Goal: Information Seeking & Learning: Learn about a topic

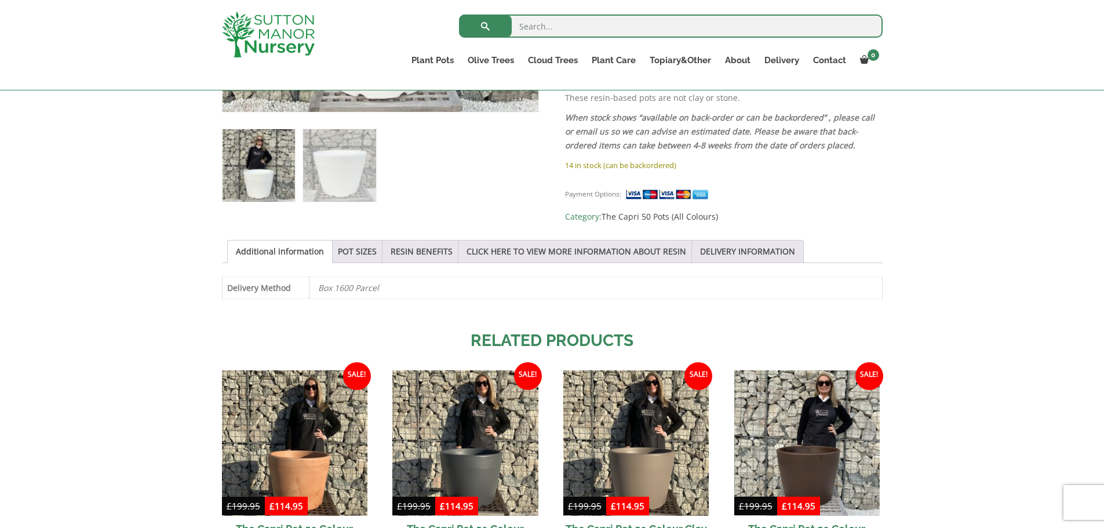
scroll to position [463, 0]
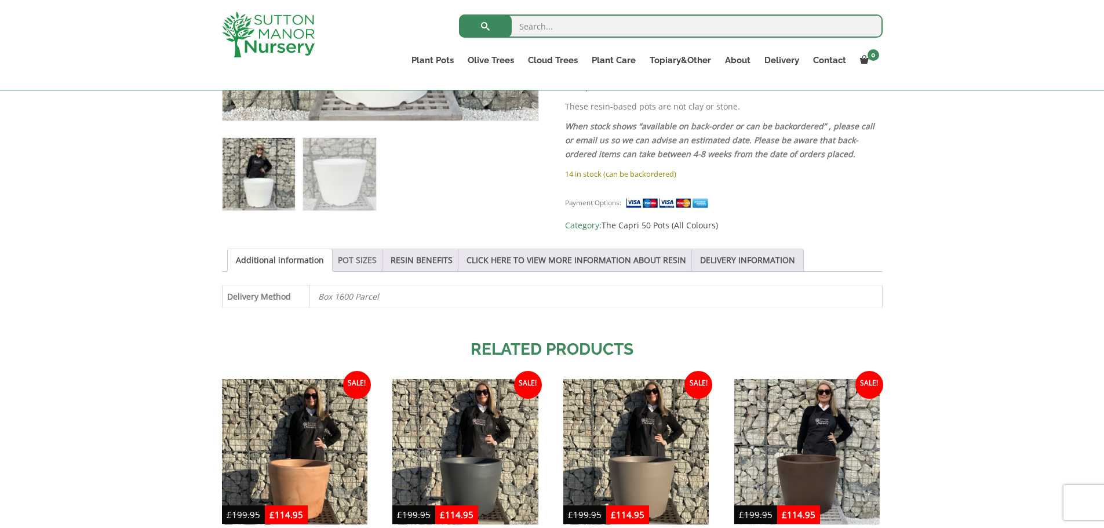
click at [354, 259] on link "POT SIZES" at bounding box center [357, 260] width 39 height 22
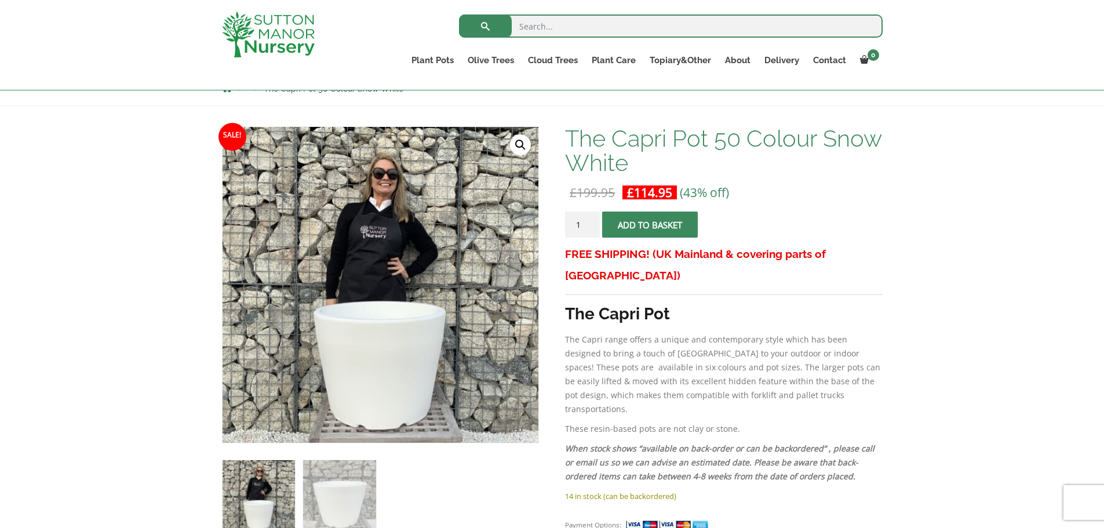
scroll to position [58, 0]
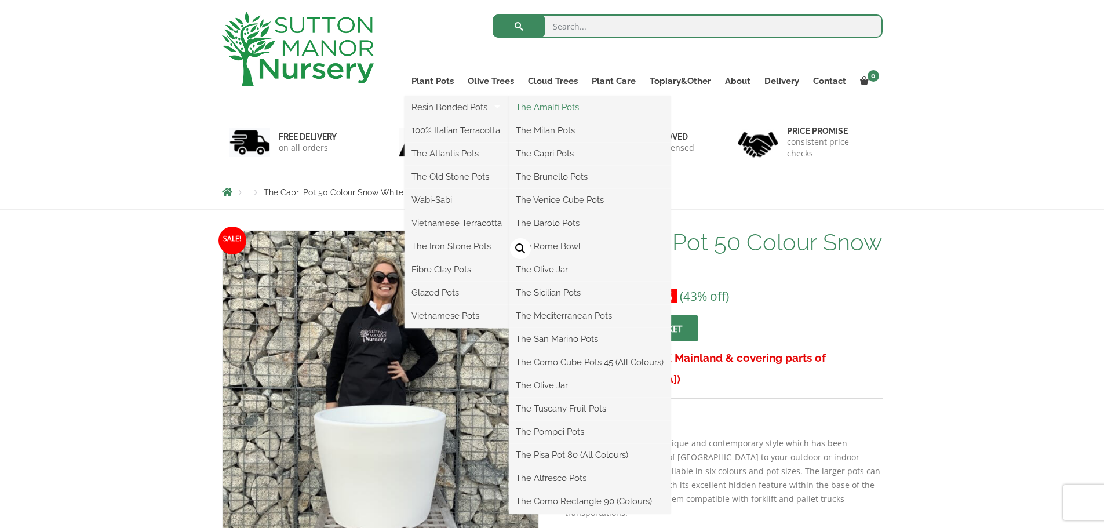
drag, startPoint x: 552, startPoint y: 104, endPoint x: 544, endPoint y: 110, distance: 9.9
click at [551, 104] on link "The Amalfi Pots" at bounding box center [590, 106] width 162 height 17
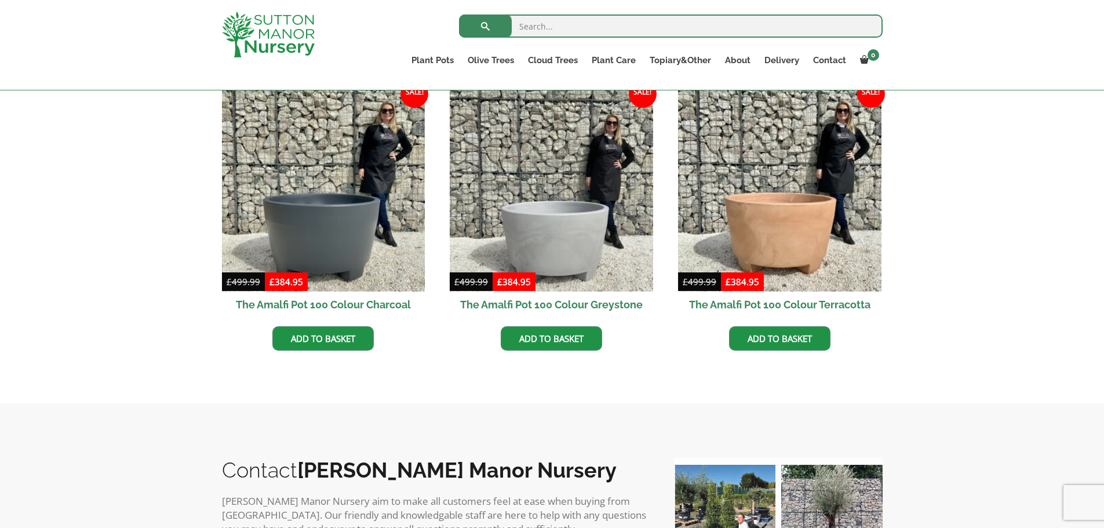
scroll to position [348, 0]
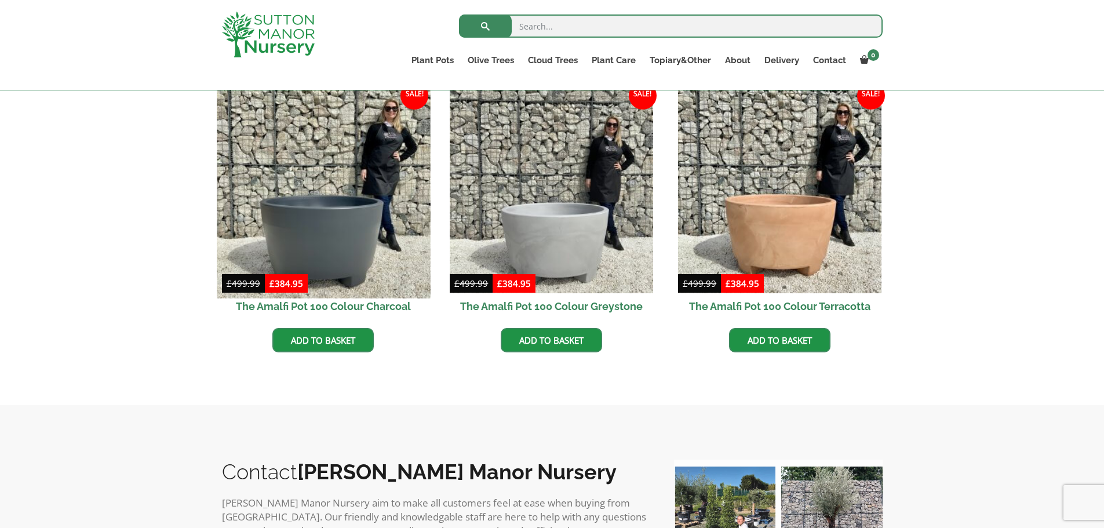
click at [309, 235] on img at bounding box center [323, 191] width 213 height 213
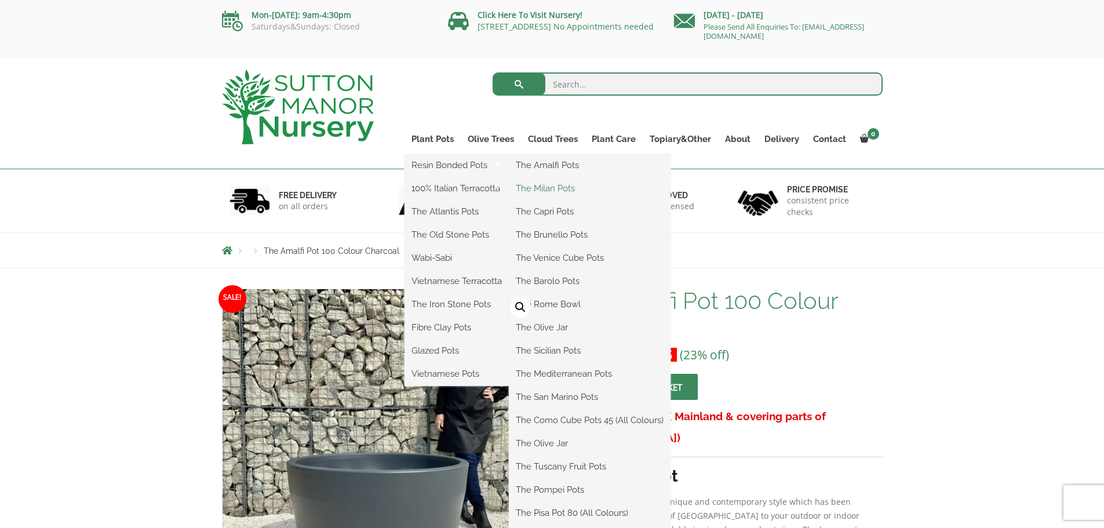
click at [558, 192] on link "The Milan Pots" at bounding box center [590, 188] width 162 height 17
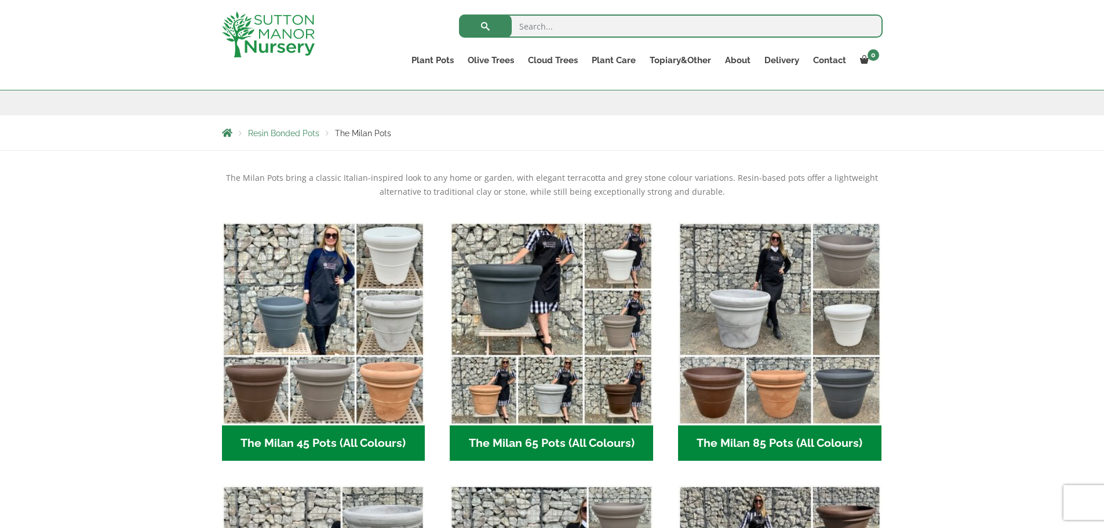
scroll to position [174, 0]
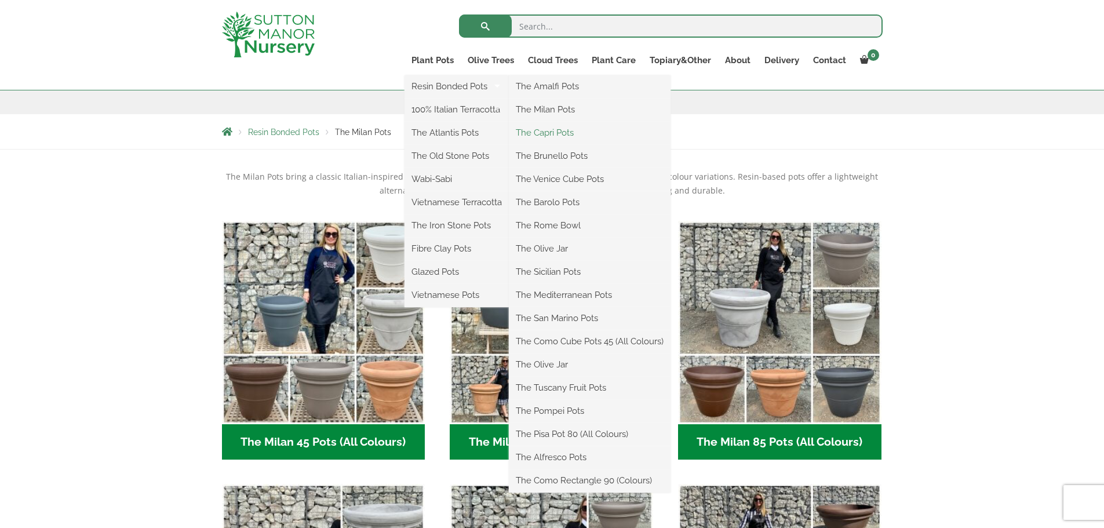
click at [561, 130] on link "The Capri Pots" at bounding box center [590, 132] width 162 height 17
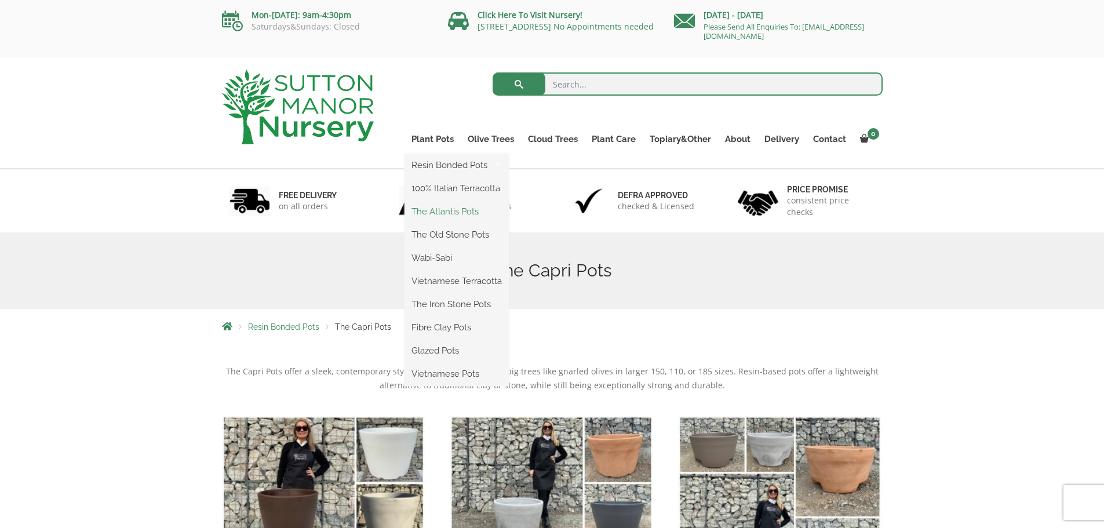
click at [448, 208] on link "The Atlantis Pots" at bounding box center [456, 211] width 104 height 17
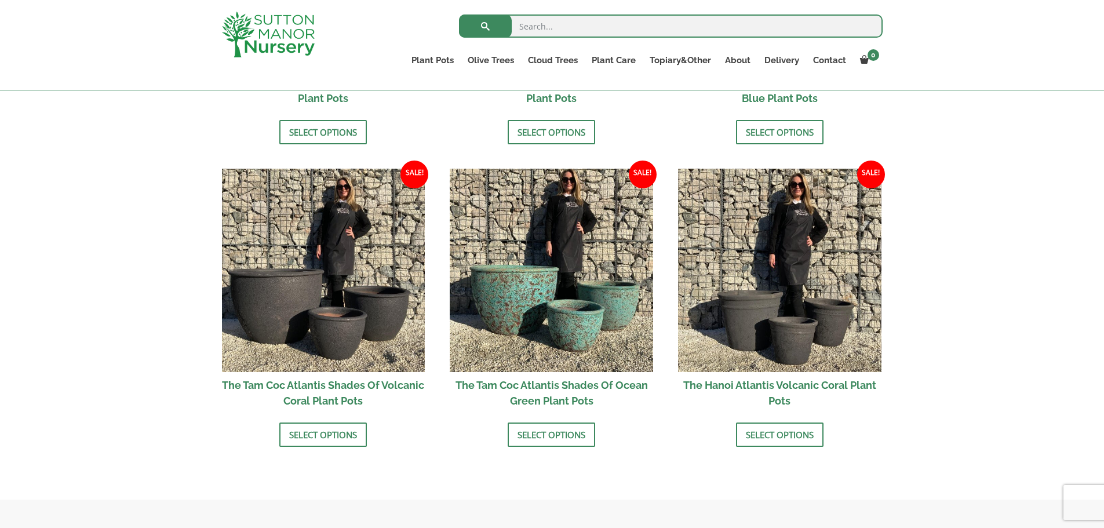
scroll to position [927, 0]
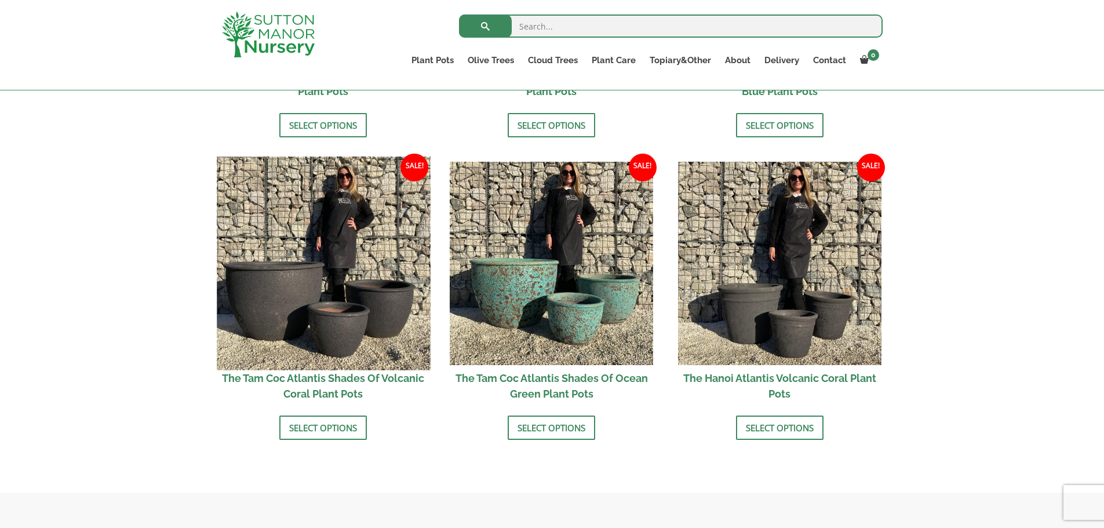
click at [324, 258] on img at bounding box center [323, 262] width 213 height 213
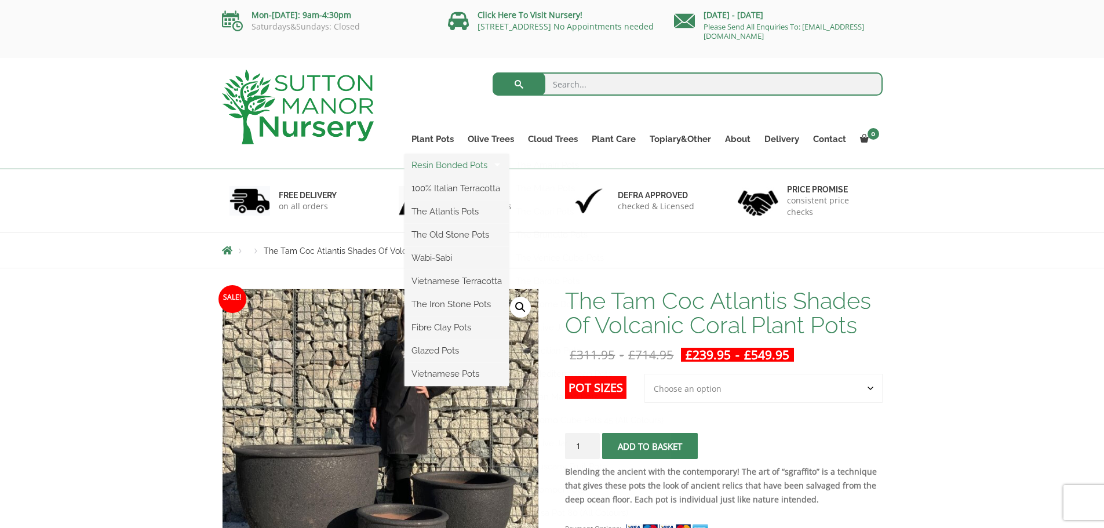
click at [440, 163] on link "Resin Bonded Pots" at bounding box center [456, 164] width 104 height 17
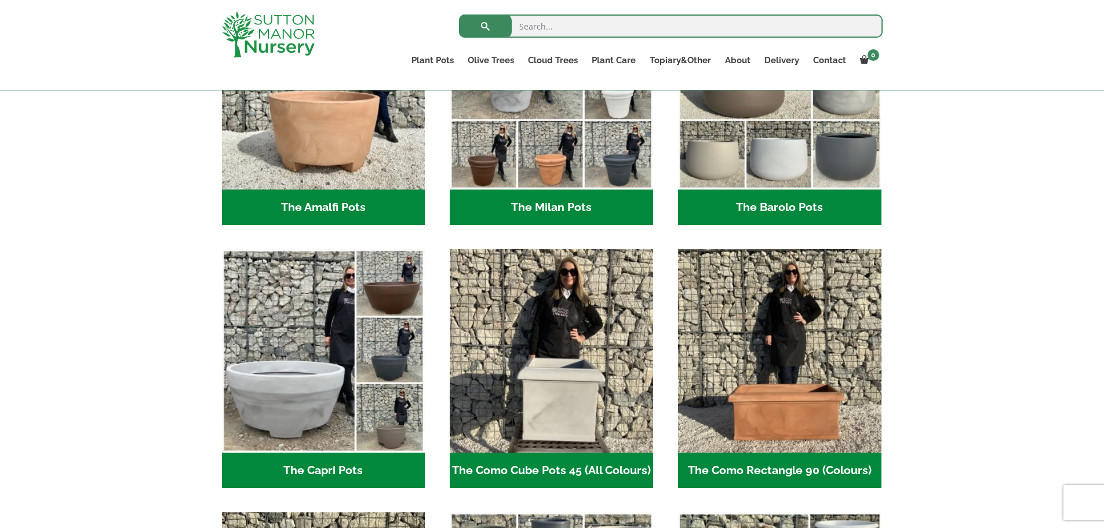
scroll to position [637, 0]
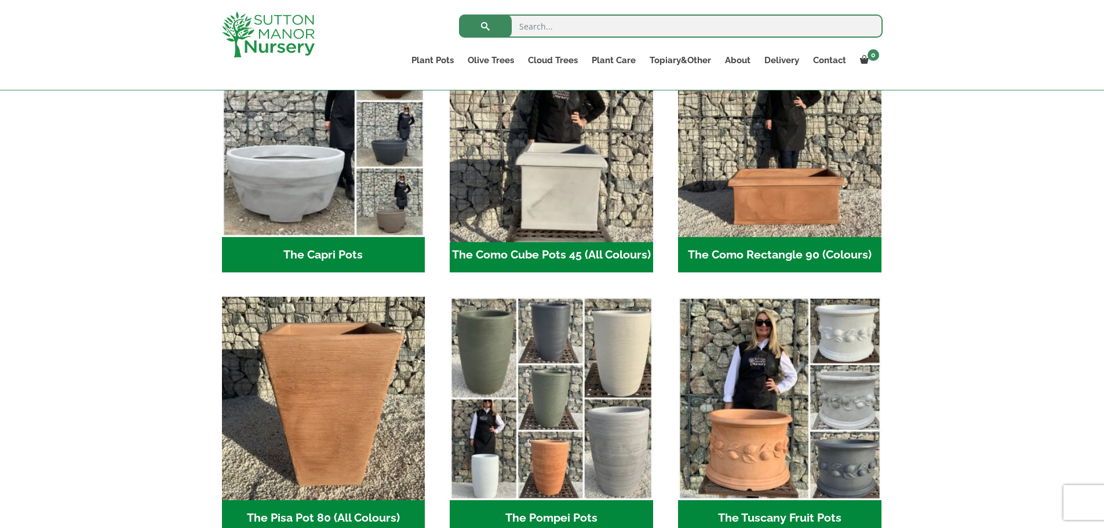
click at [571, 194] on img "Visit product category The Como Cube Pots 45 (All Colours)" at bounding box center [551, 135] width 213 height 213
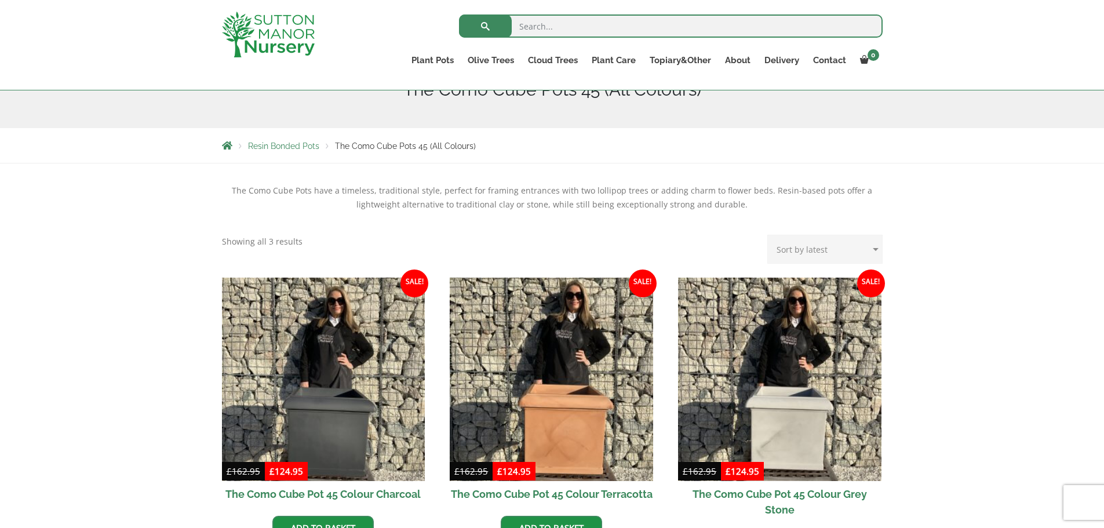
scroll to position [290, 0]
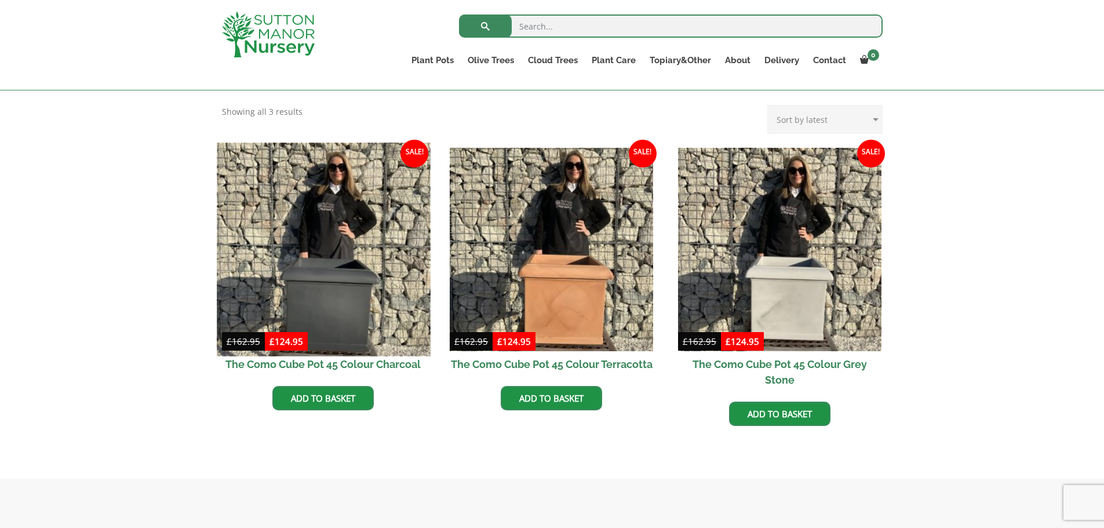
click at [319, 271] on img at bounding box center [323, 249] width 213 height 213
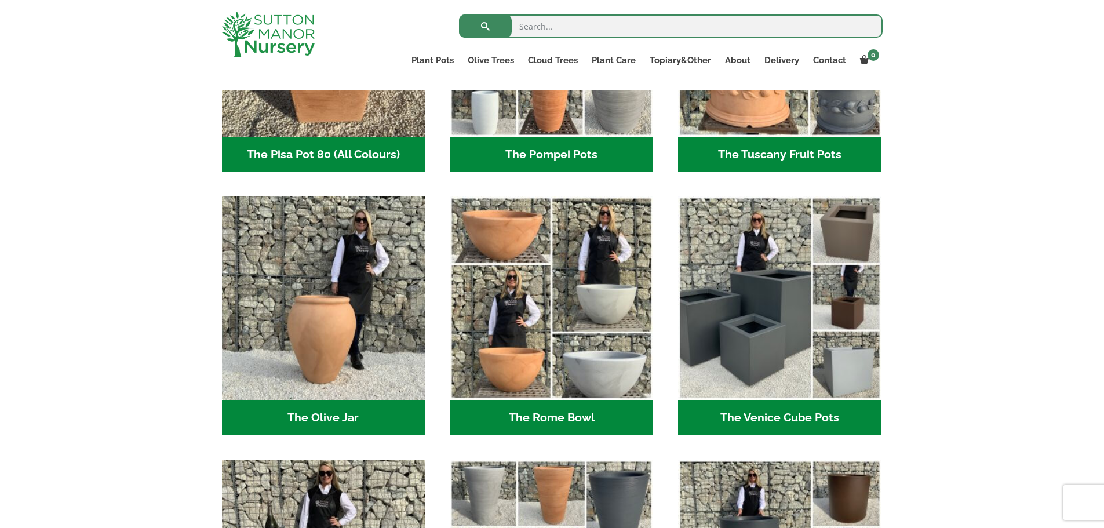
scroll to position [1043, 0]
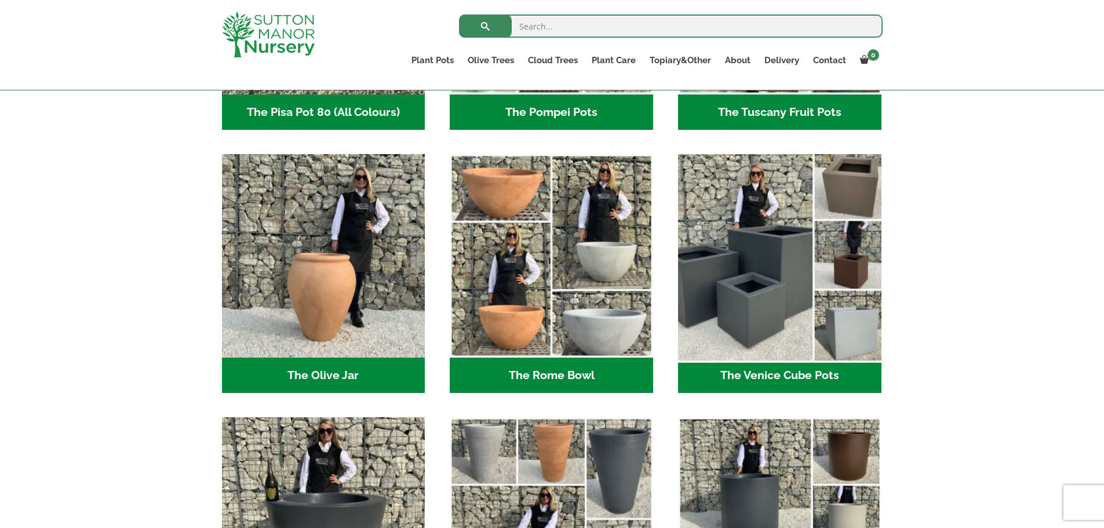
click at [779, 277] on img "Visit product category The Venice Cube Pots" at bounding box center [779, 255] width 213 height 213
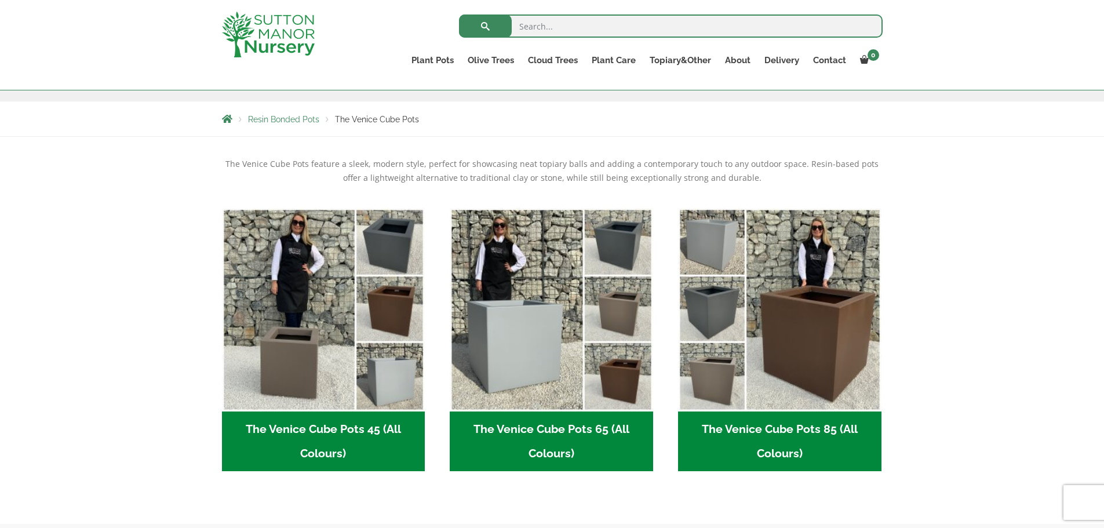
scroll to position [232, 0]
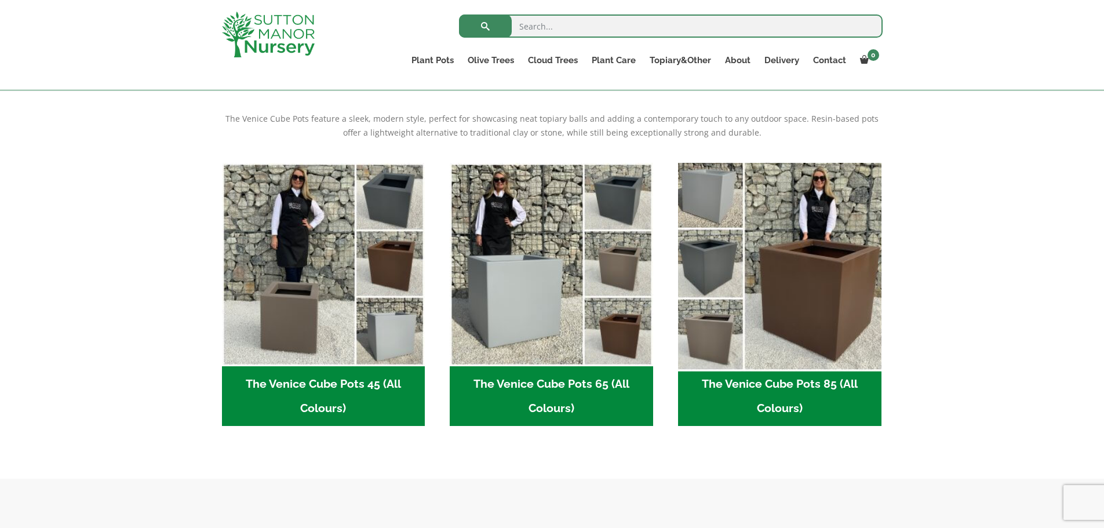
click at [775, 294] on img "Visit product category The Venice Cube Pots 85 (All Colours)" at bounding box center [779, 264] width 213 height 213
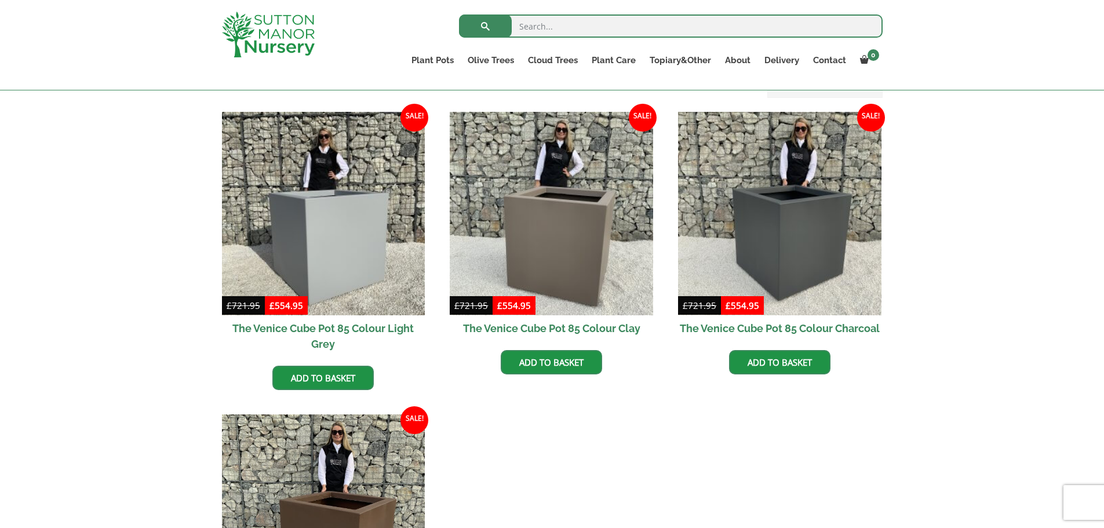
scroll to position [406, 0]
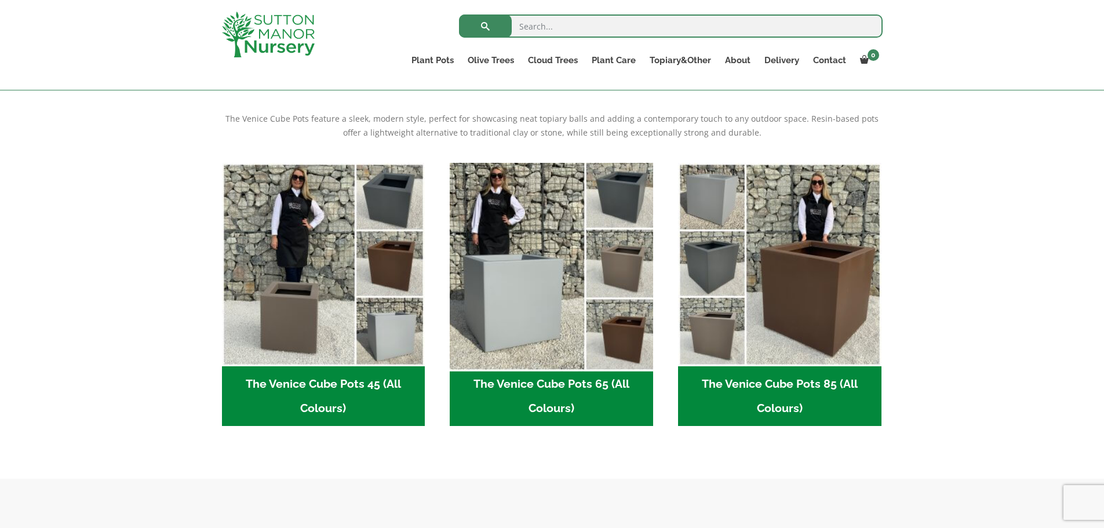
click at [534, 335] on img "Visit product category The Venice Cube Pots 65 (All Colours)" at bounding box center [551, 264] width 213 height 213
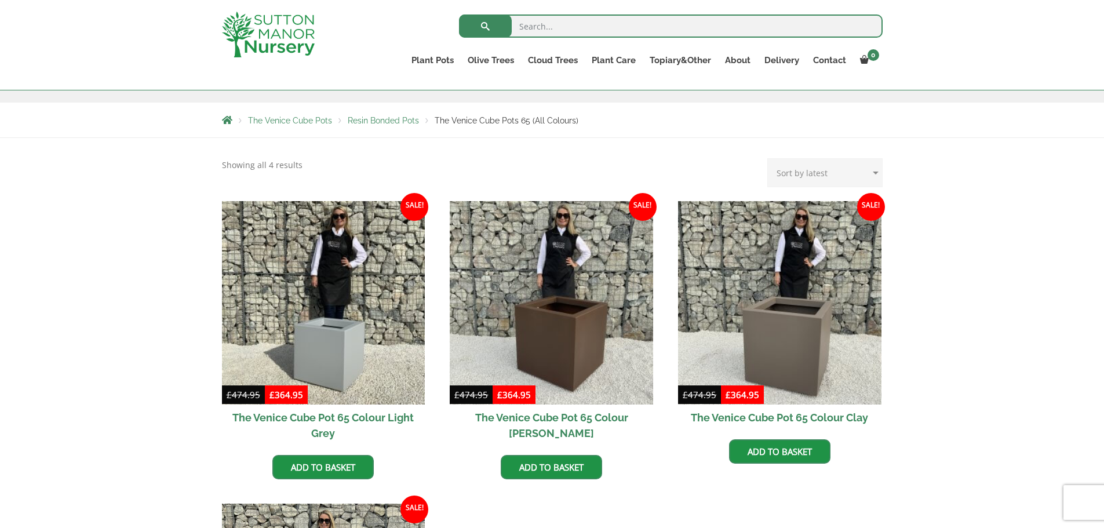
scroll to position [232, 0]
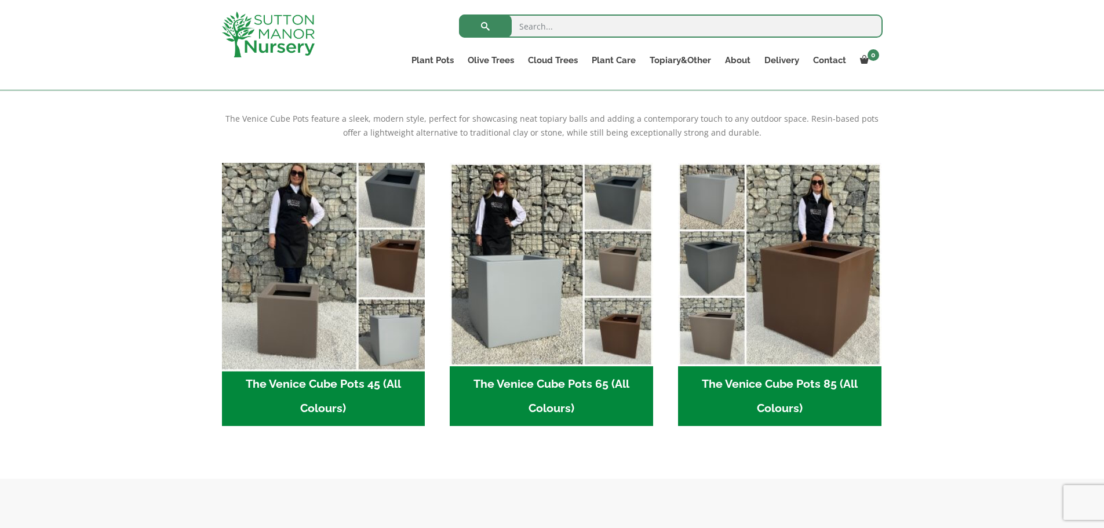
click at [298, 282] on img "Visit product category The Venice Cube Pots 45 (All Colours)" at bounding box center [323, 264] width 213 height 213
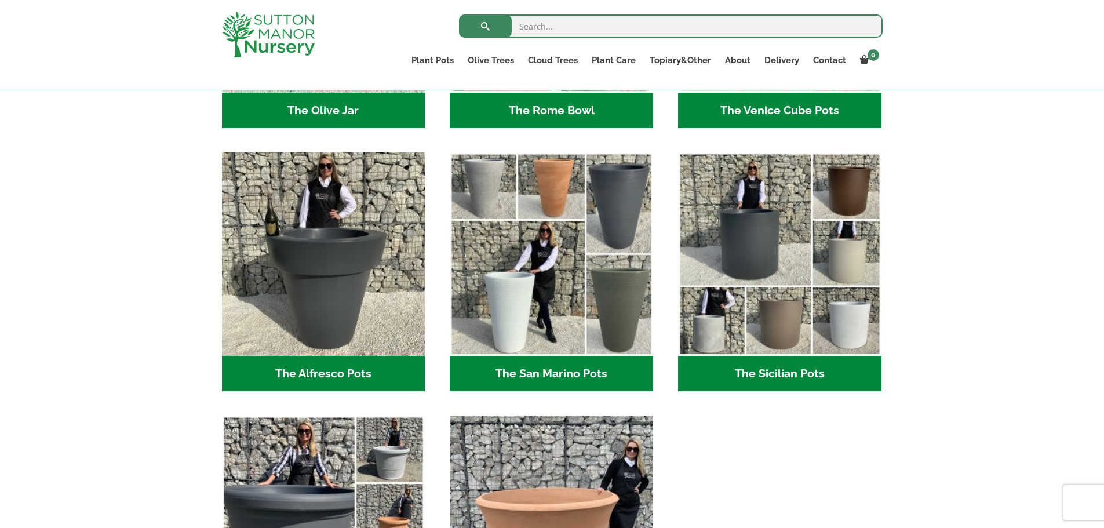
scroll to position [1390, 0]
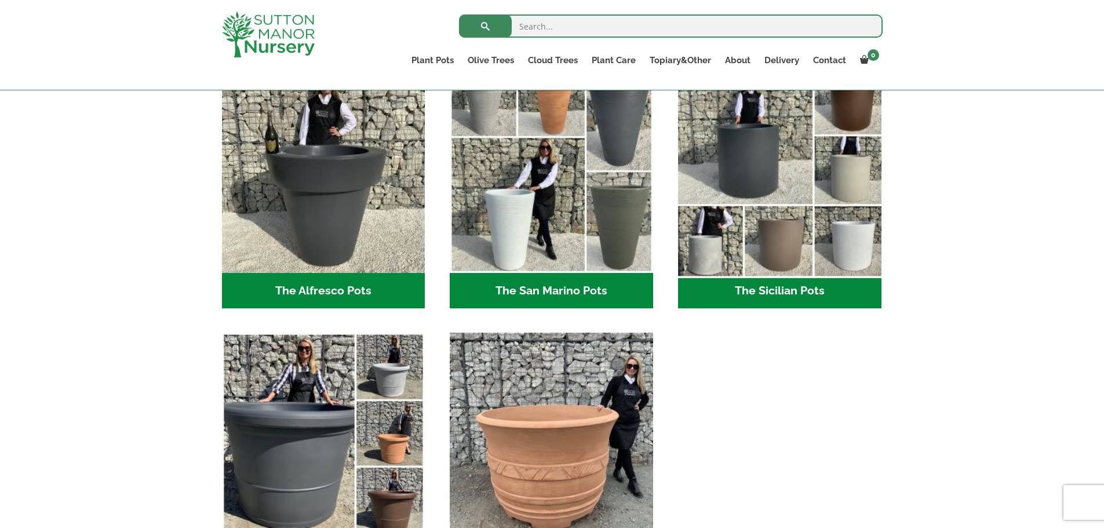
click at [715, 148] on img "Visit product category The Sicilian Pots" at bounding box center [779, 171] width 213 height 213
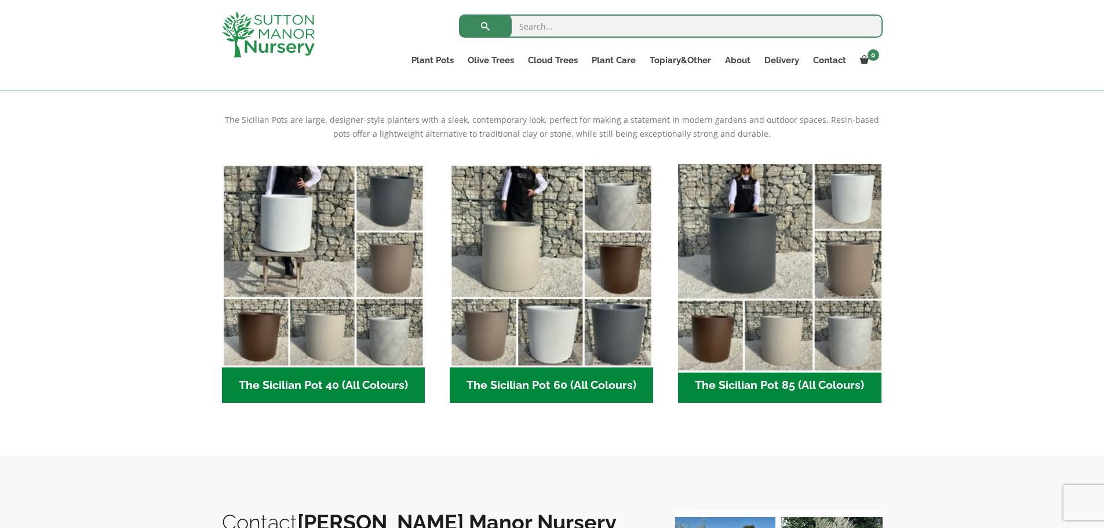
scroll to position [232, 0]
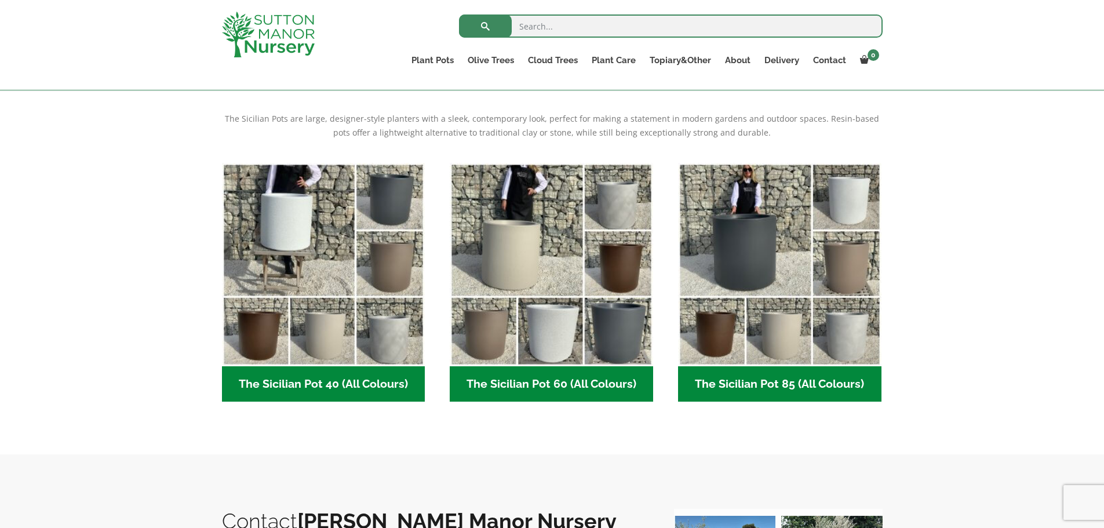
click at [733, 384] on h2 "The Sicilian Pot 85 (All Colours) (6)" at bounding box center [779, 384] width 203 height 36
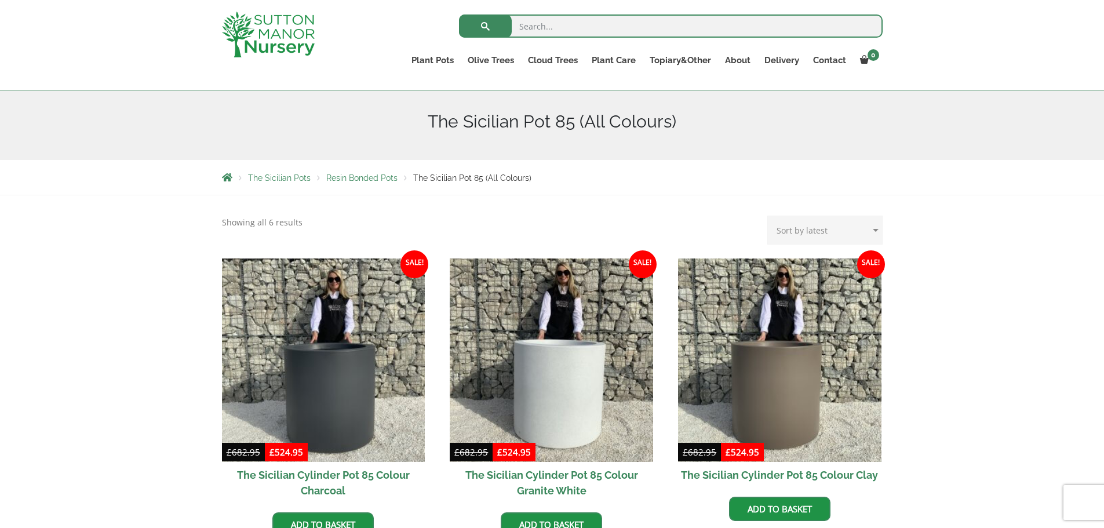
scroll to position [232, 0]
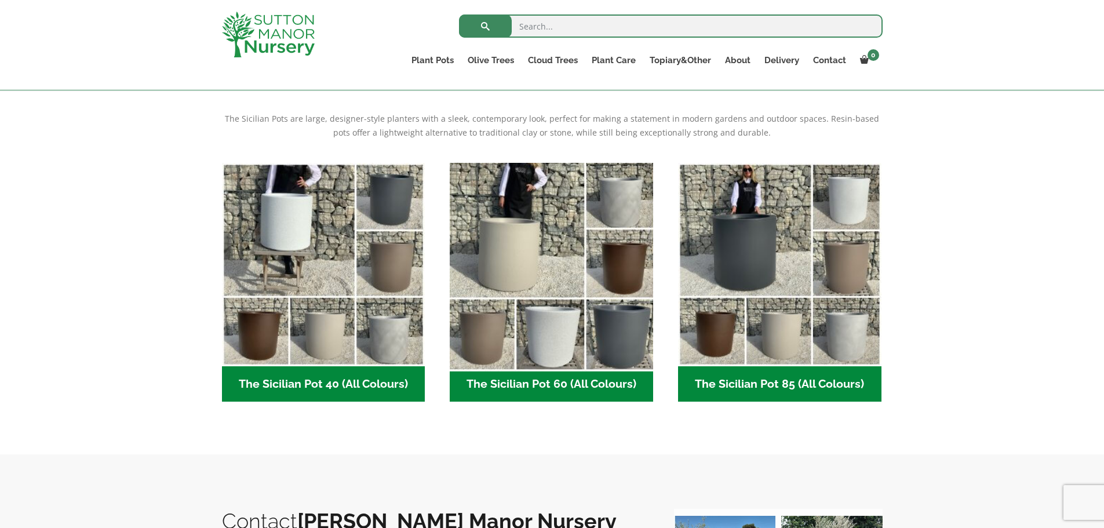
click at [553, 327] on img "Visit product category The Sicilian Pot 60 (All Colours)" at bounding box center [551, 264] width 213 height 213
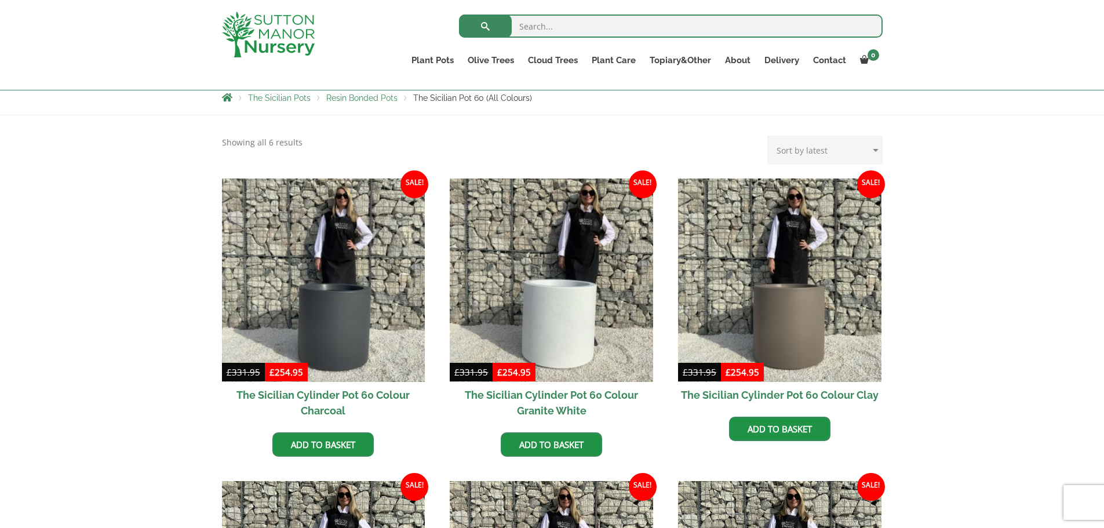
scroll to position [232, 0]
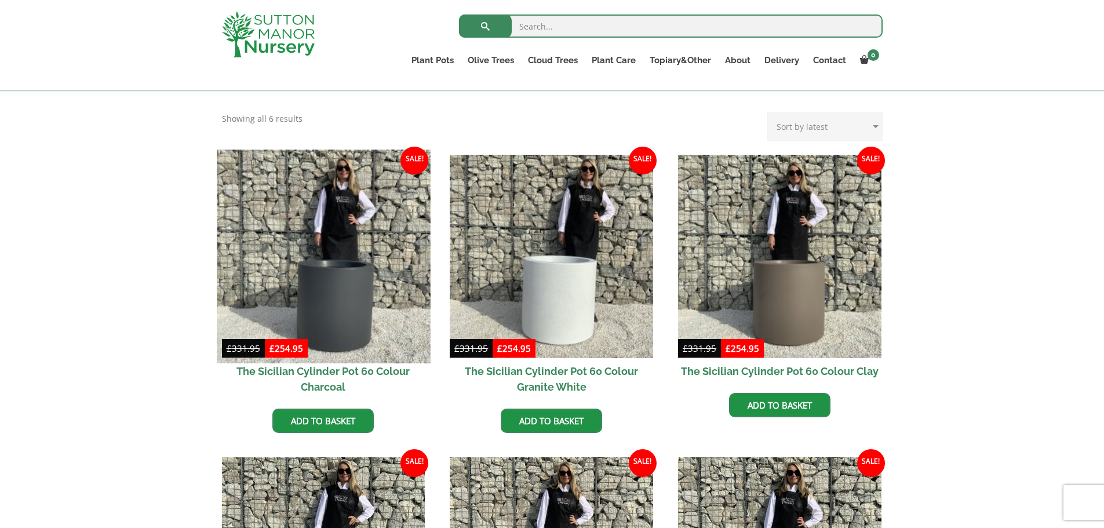
click at [330, 280] on img at bounding box center [323, 255] width 213 height 213
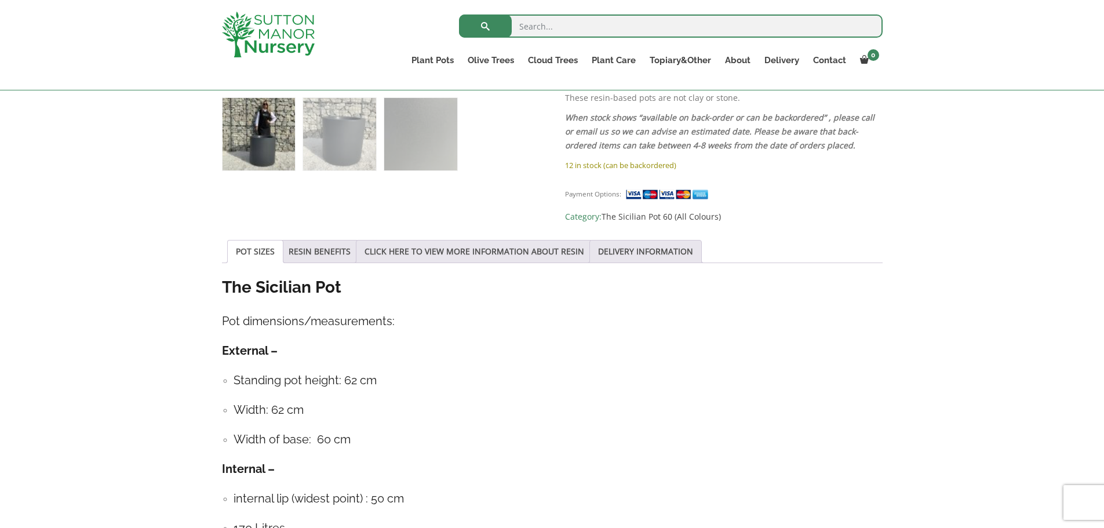
scroll to position [753, 0]
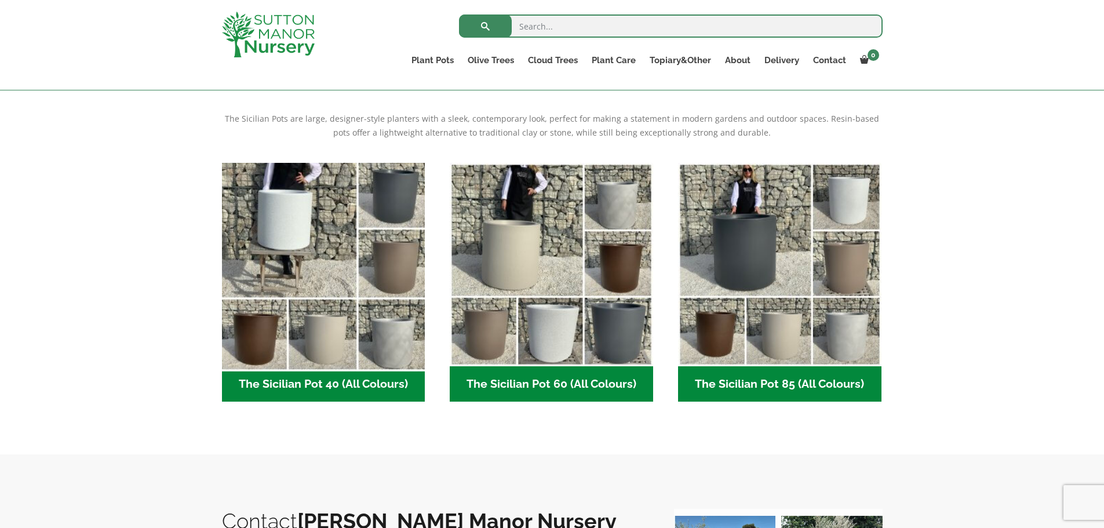
click at [348, 328] on img "Visit product category The Sicilian Pot 40 (All Colours)" at bounding box center [323, 264] width 213 height 213
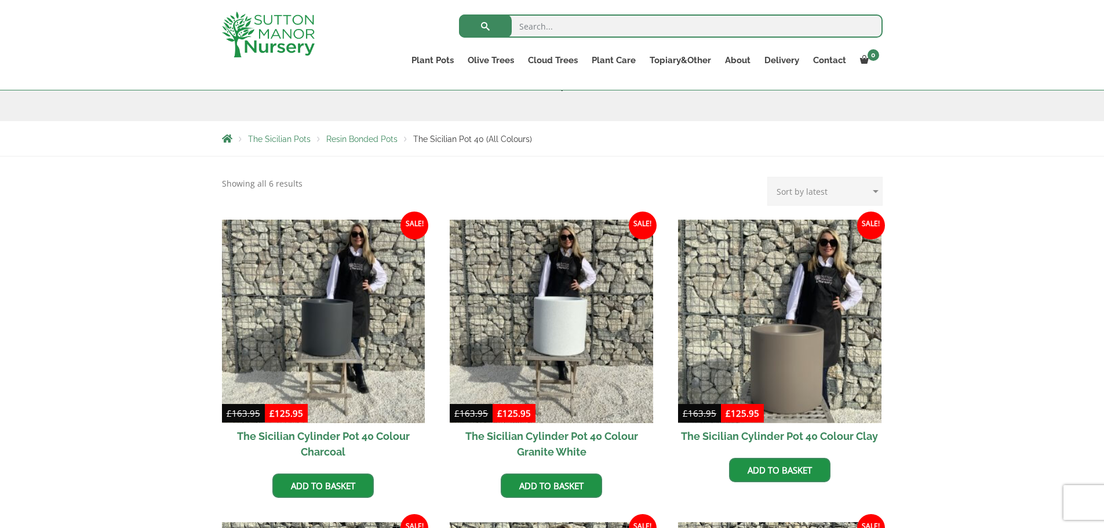
scroll to position [174, 0]
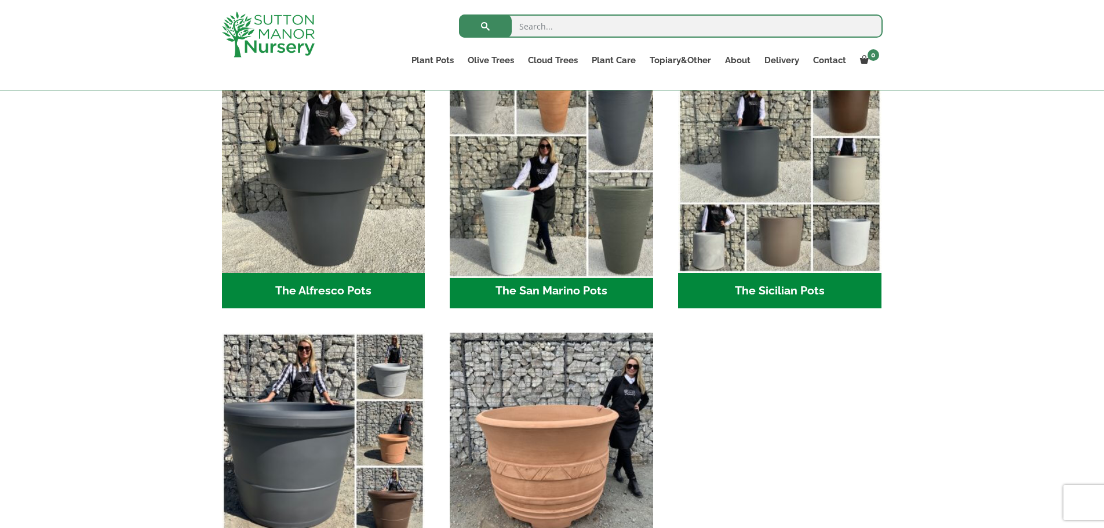
click at [514, 229] on img "Visit product category The San Marino Pots" at bounding box center [551, 171] width 213 height 213
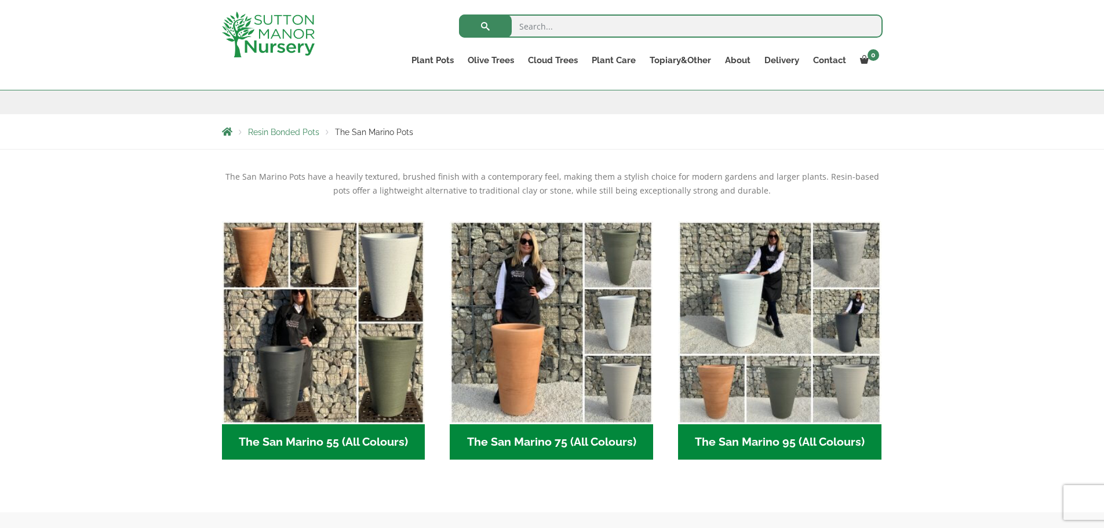
scroll to position [232, 0]
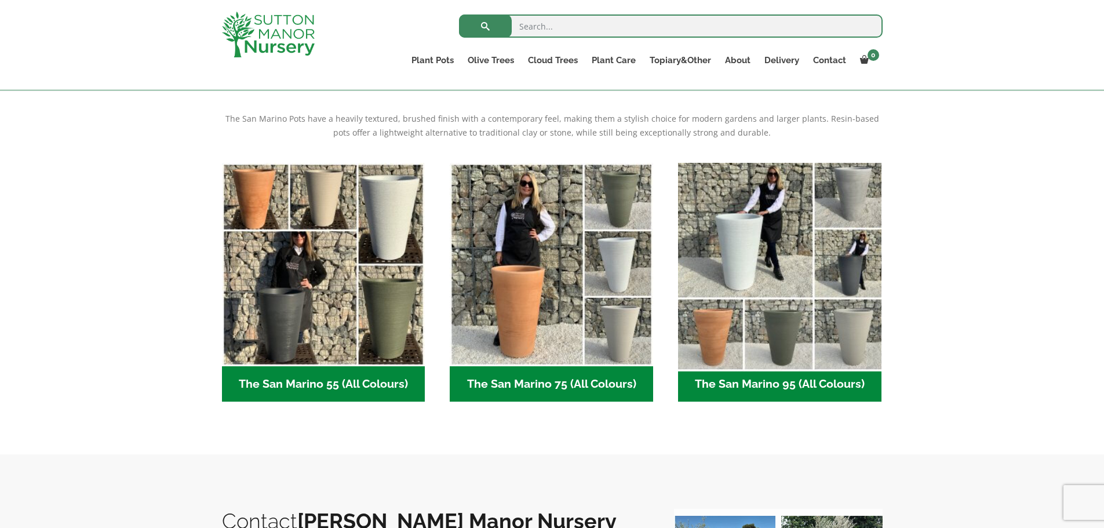
click at [735, 298] on img "Visit product category The San Marino 95 (All Colours)" at bounding box center [779, 264] width 213 height 213
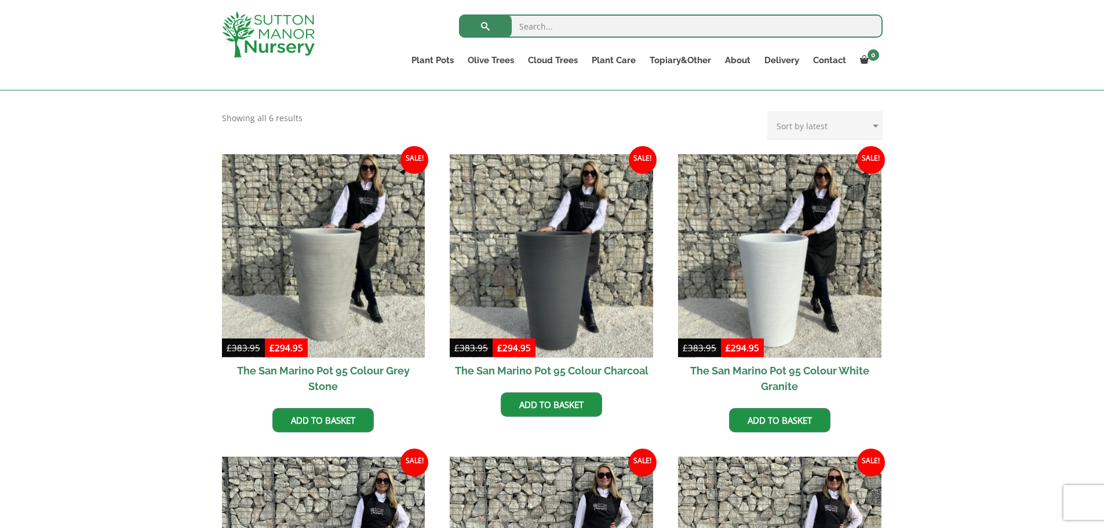
scroll to position [232, 0]
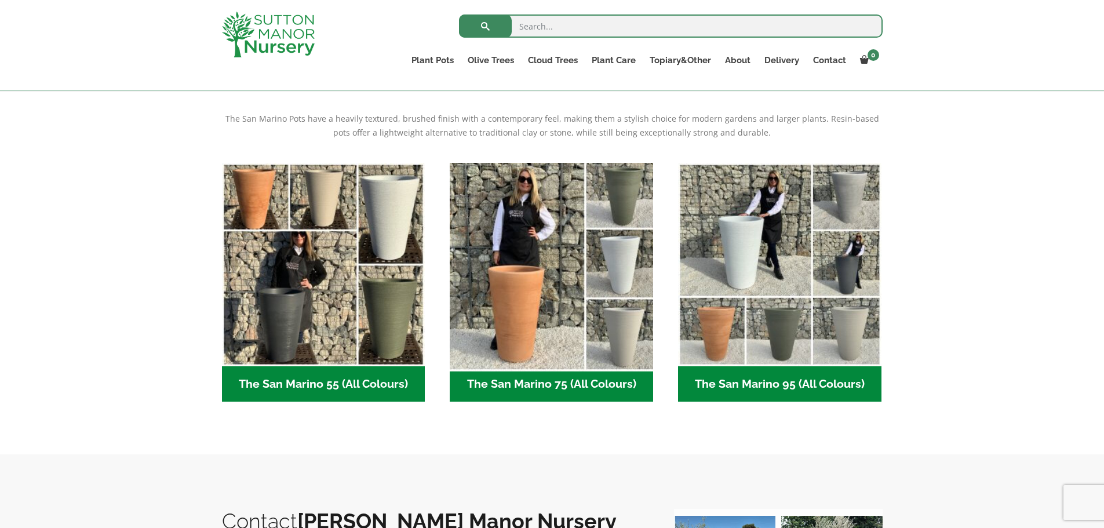
click at [556, 299] on img "Visit product category The San Marino 75 (All Colours)" at bounding box center [551, 264] width 213 height 213
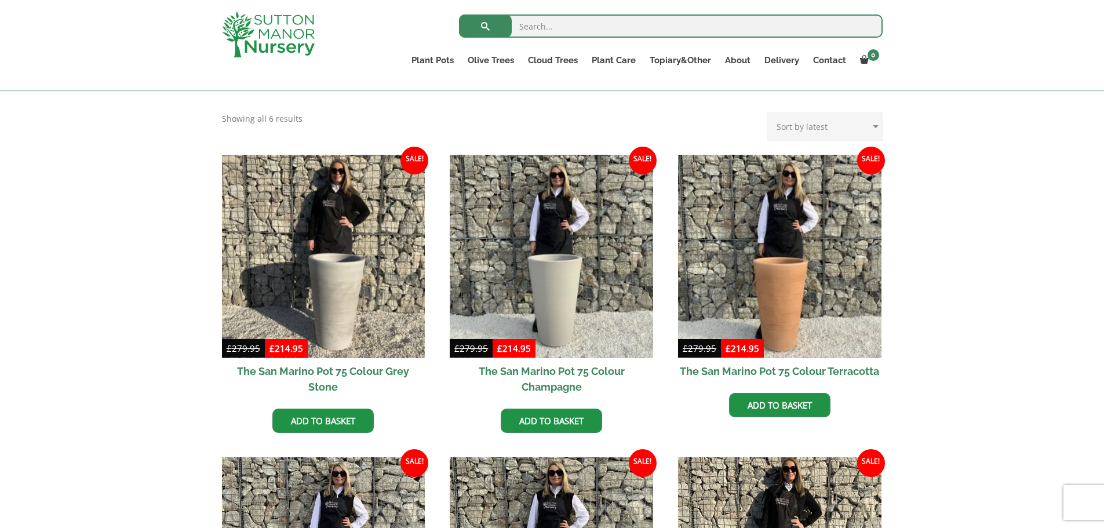
scroll to position [174, 0]
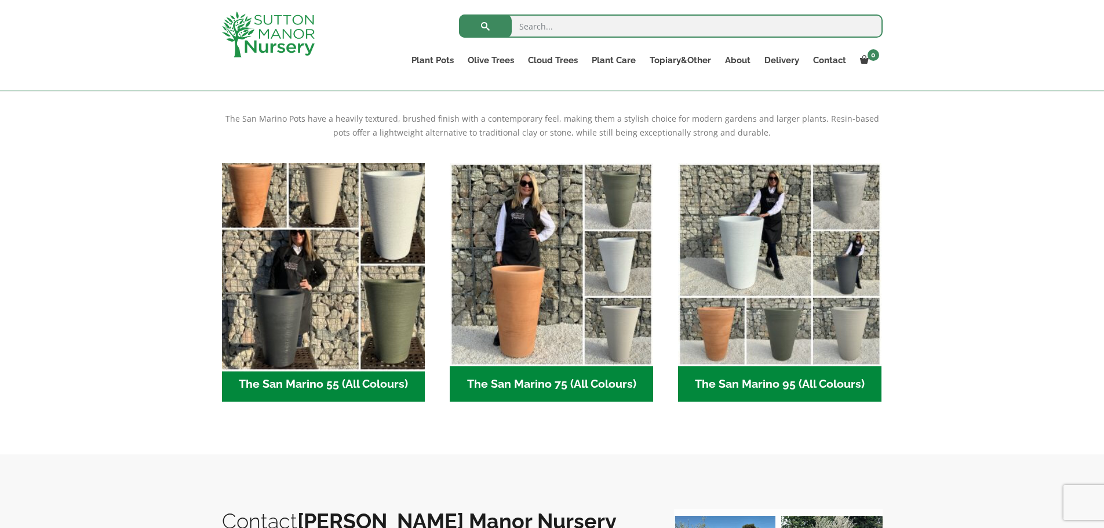
click at [321, 323] on img "Visit product category The San Marino 55 (All Colours)" at bounding box center [323, 264] width 213 height 213
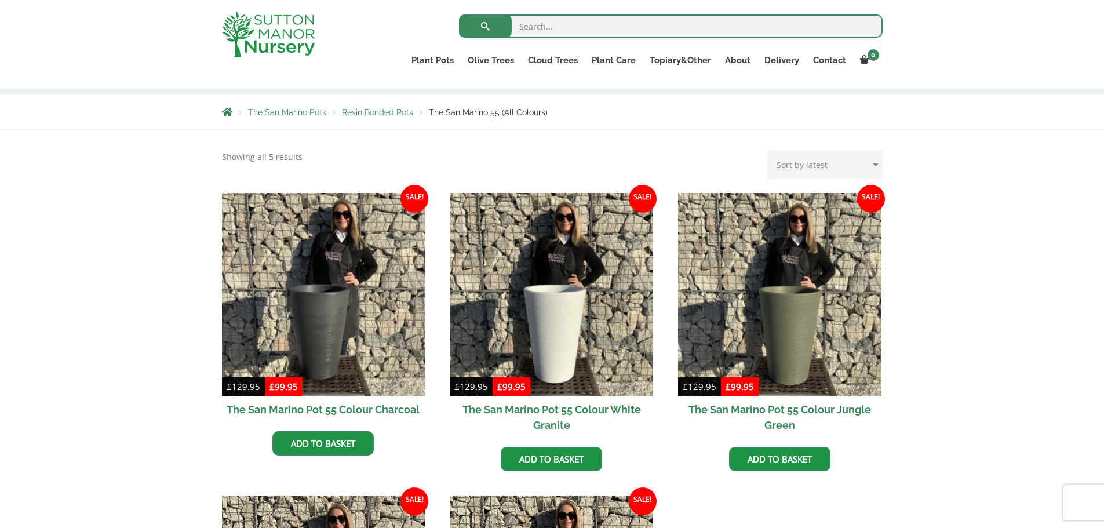
scroll to position [174, 0]
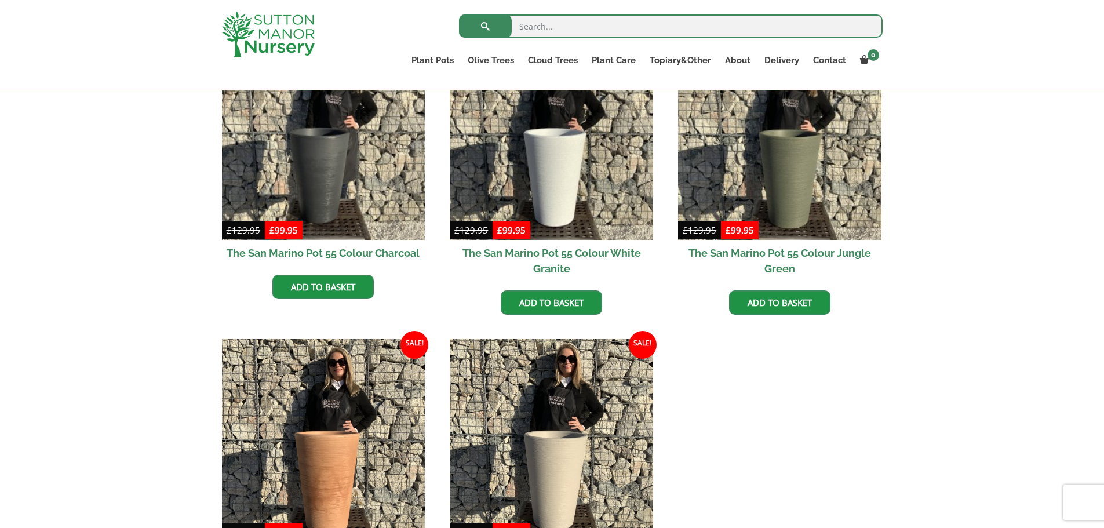
scroll to position [348, 0]
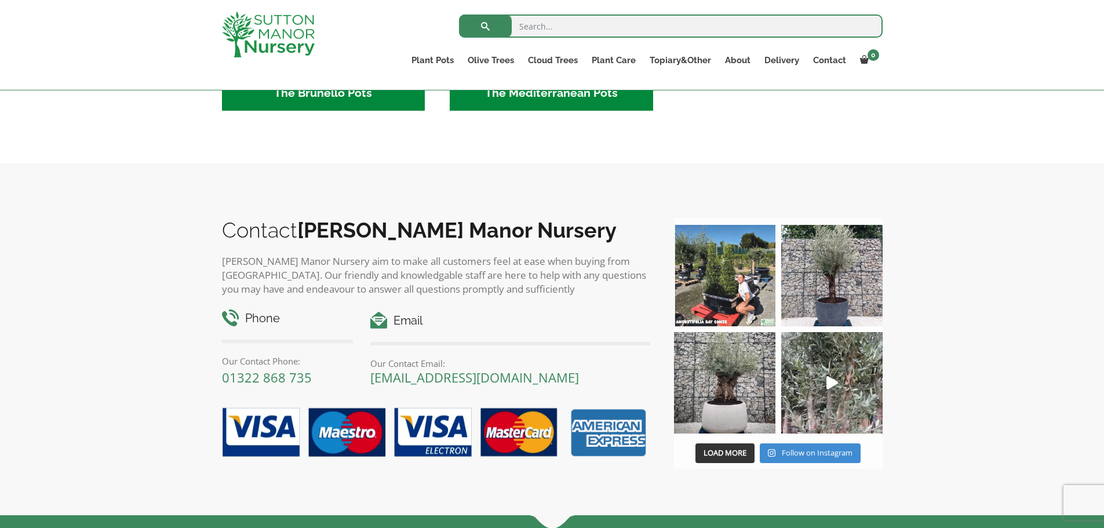
scroll to position [1854, 0]
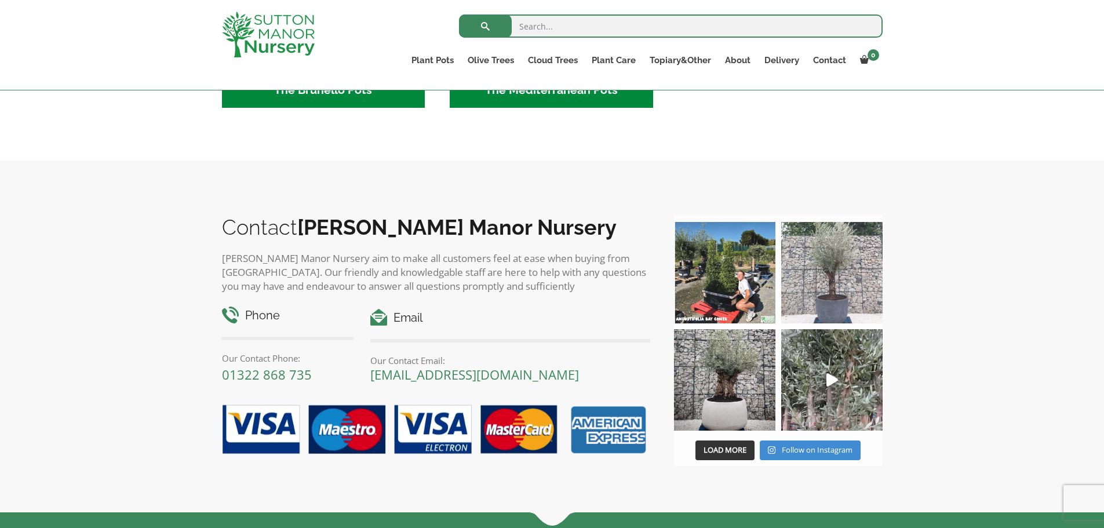
click at [837, 305] on img at bounding box center [831, 272] width 101 height 101
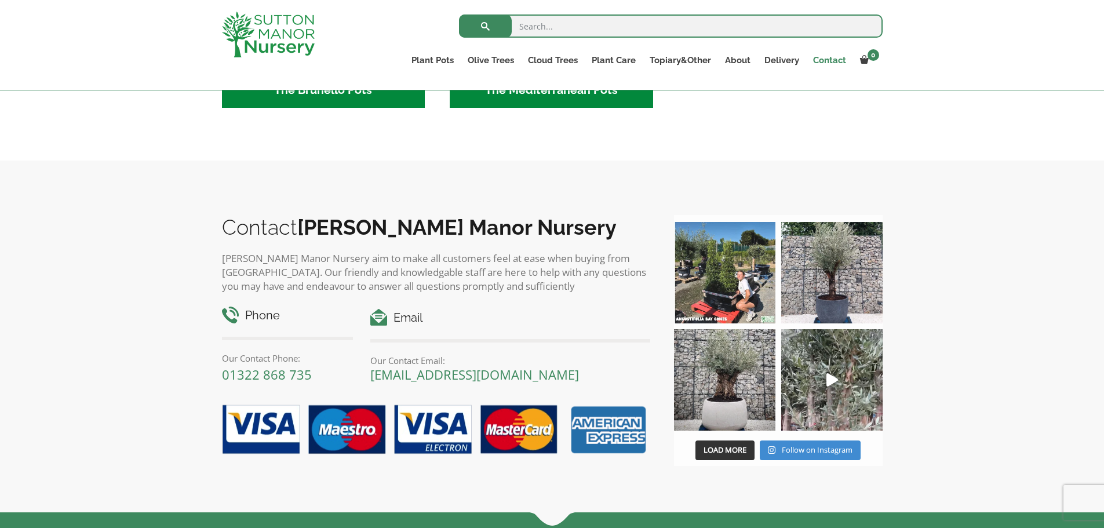
click at [819, 60] on link "Contact" at bounding box center [829, 60] width 47 height 16
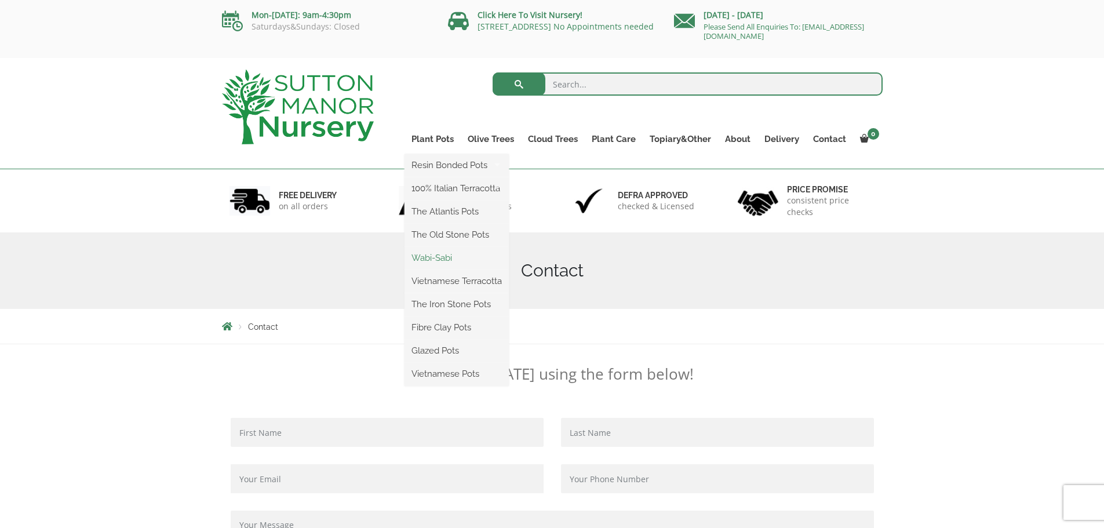
click at [428, 258] on link "Wabi-Sabi" at bounding box center [456, 257] width 104 height 17
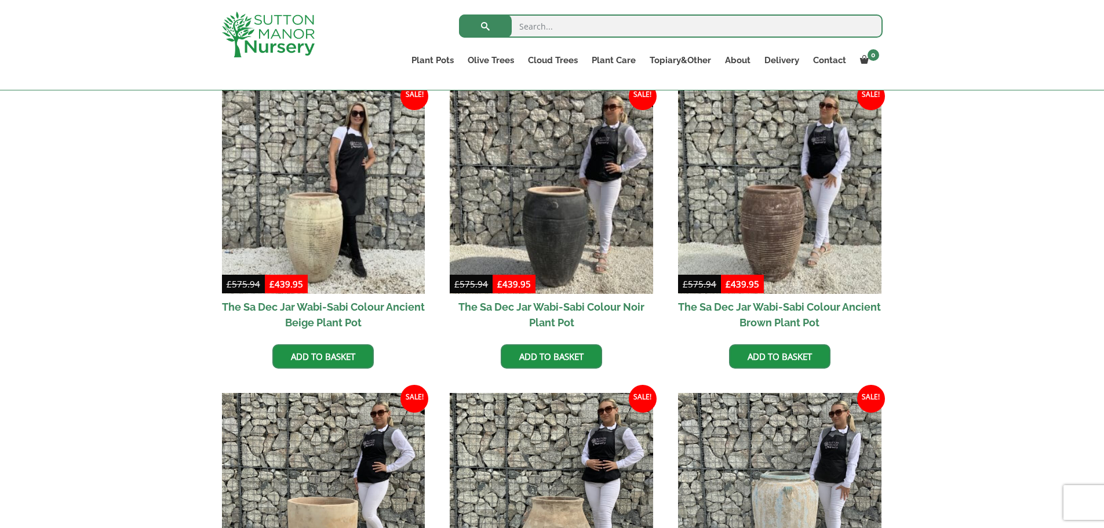
scroll to position [348, 0]
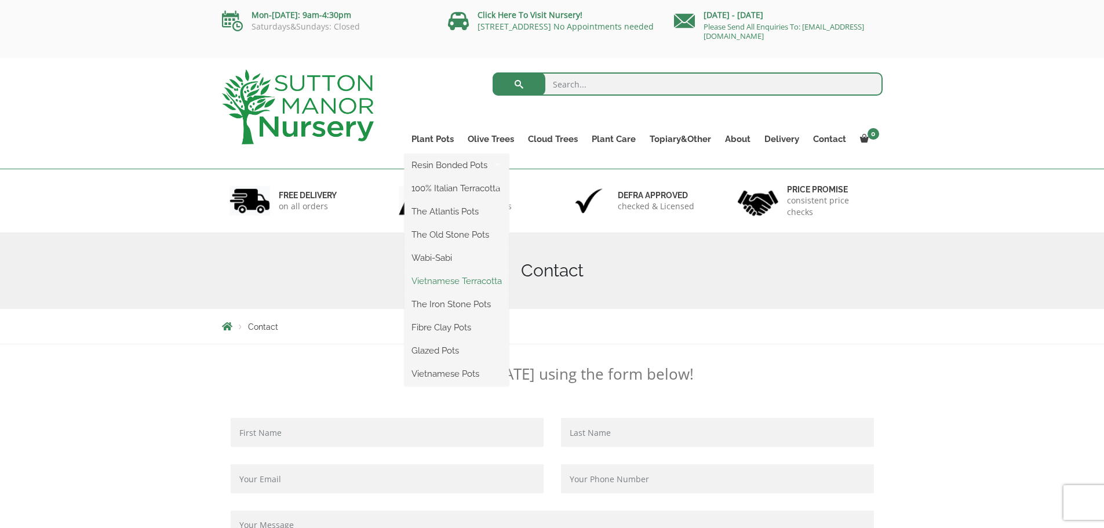
click at [428, 283] on link "Vietnamese Terracotta" at bounding box center [456, 280] width 104 height 17
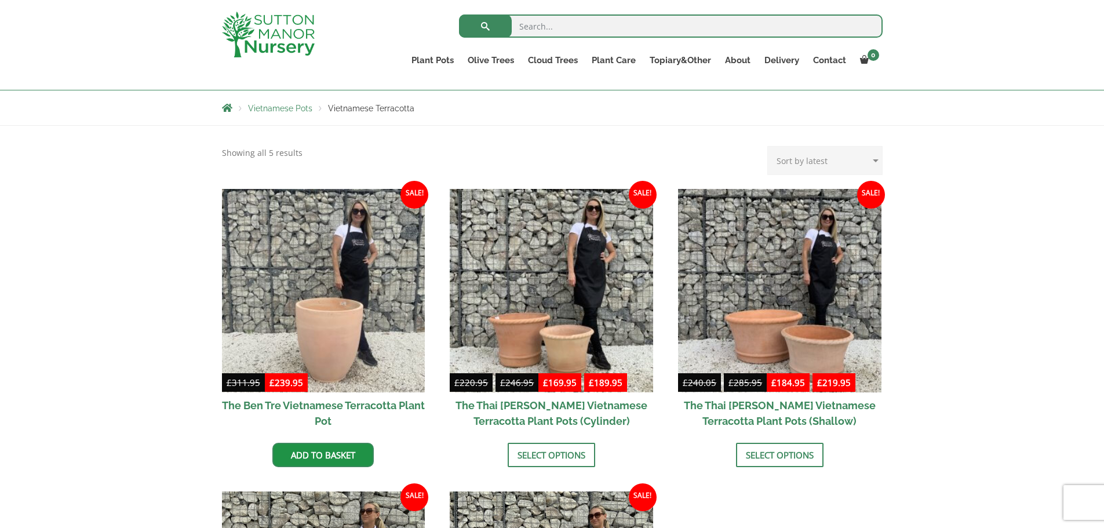
scroll to position [232, 0]
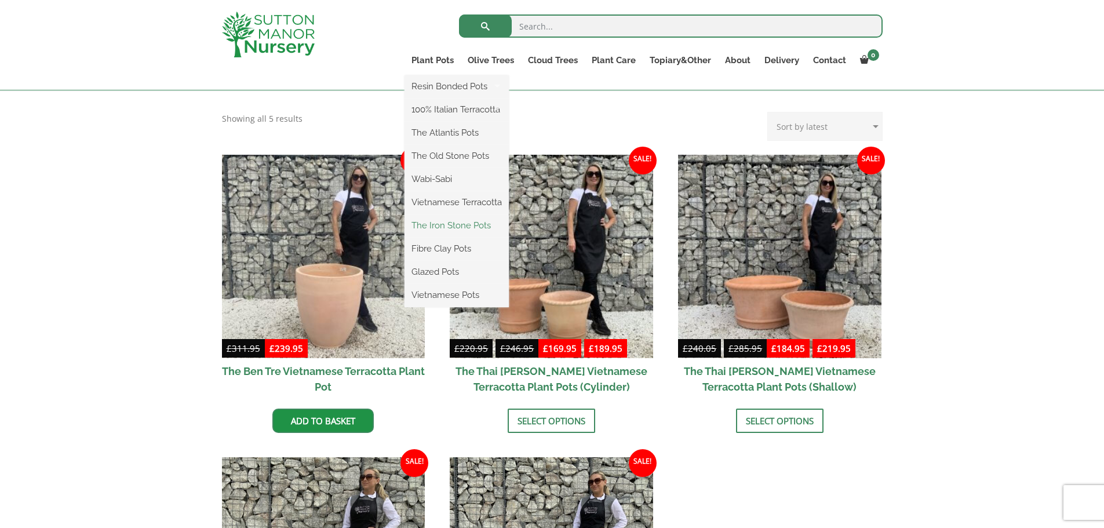
click at [436, 228] on link "The Iron Stone Pots" at bounding box center [456, 225] width 104 height 17
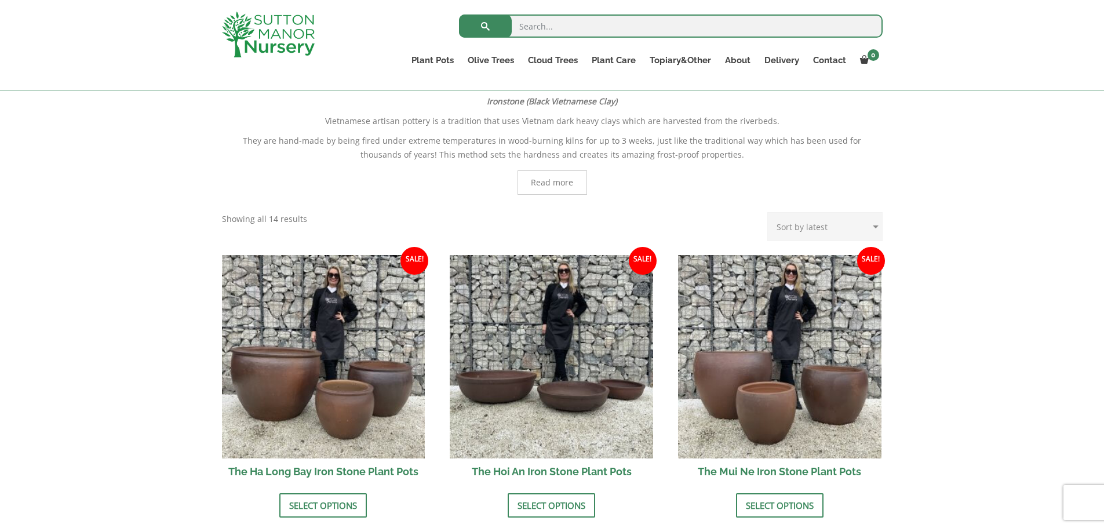
scroll to position [232, 0]
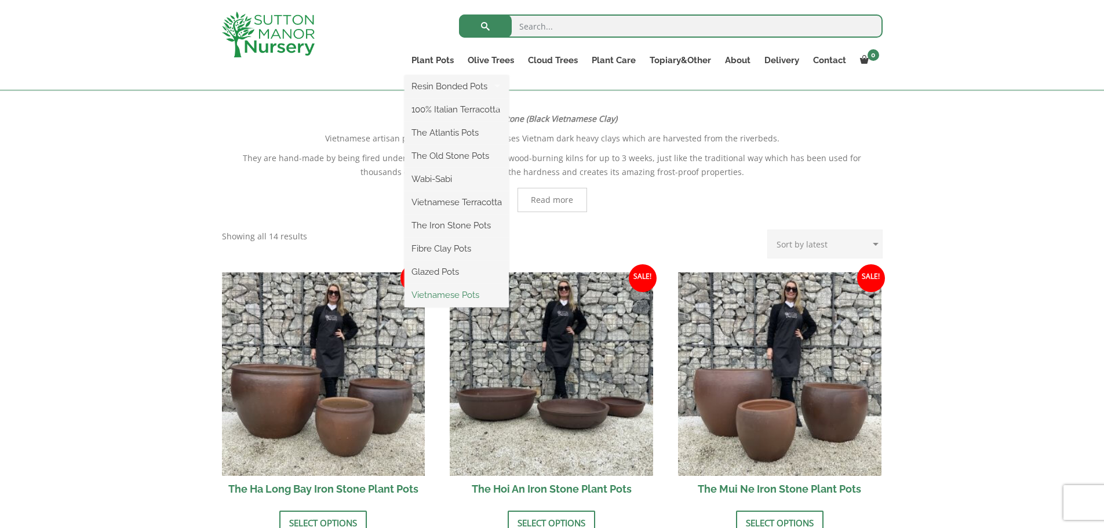
click at [434, 294] on link "Vietnamese Pots" at bounding box center [456, 294] width 104 height 17
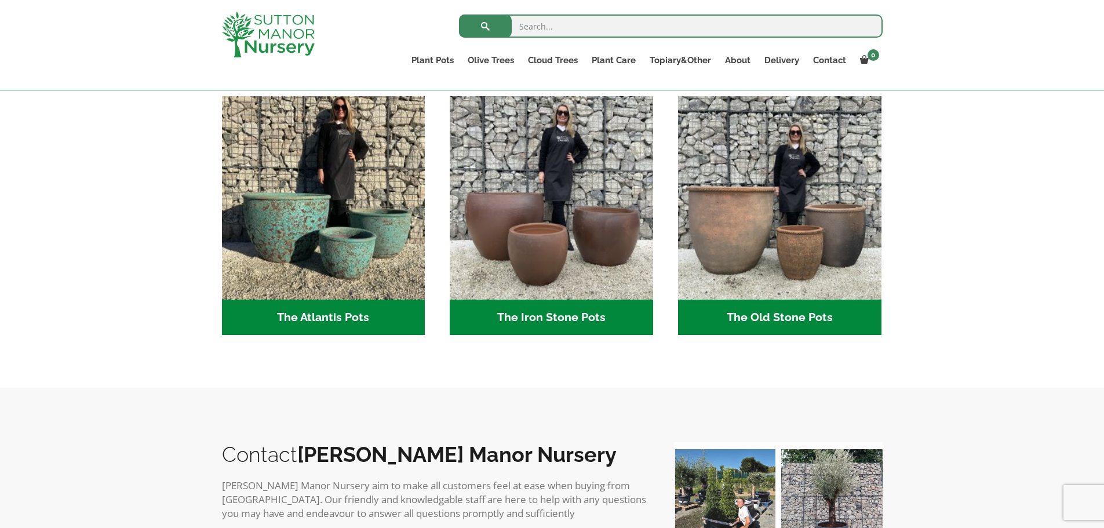
scroll to position [637, 0]
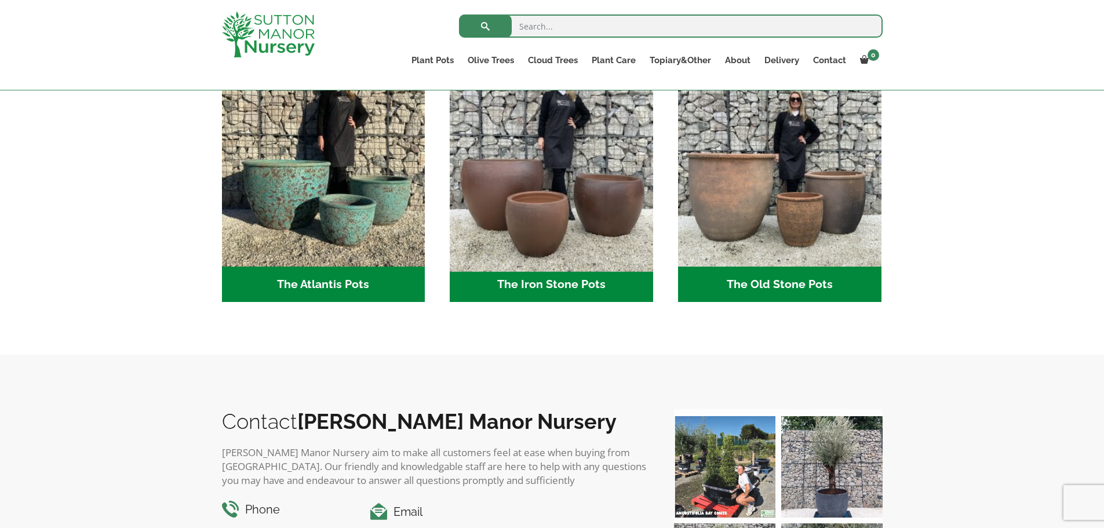
click at [581, 208] on img "Visit product category The Iron Stone Pots" at bounding box center [551, 165] width 213 height 213
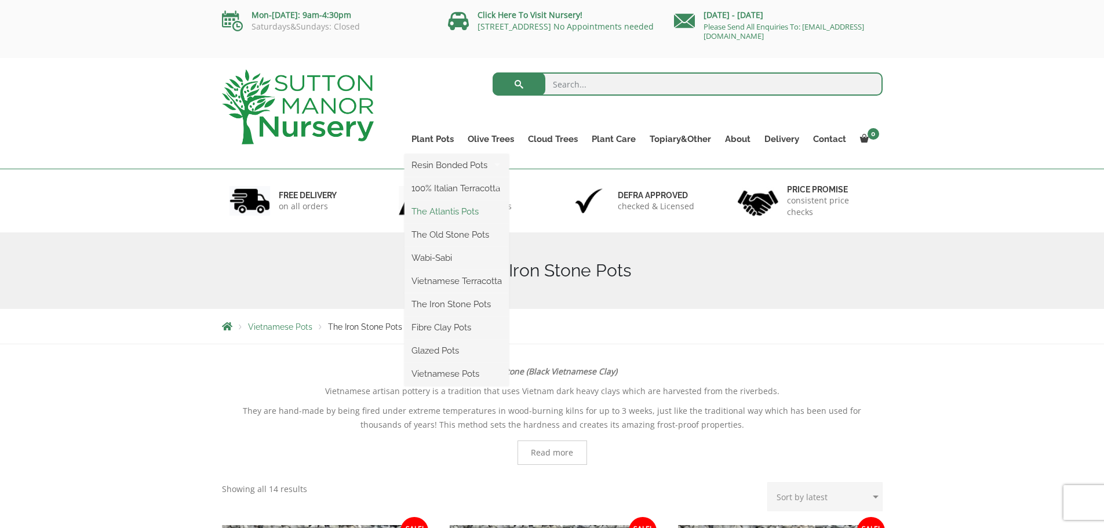
click at [434, 209] on link "The Atlantis Pots" at bounding box center [456, 211] width 104 height 17
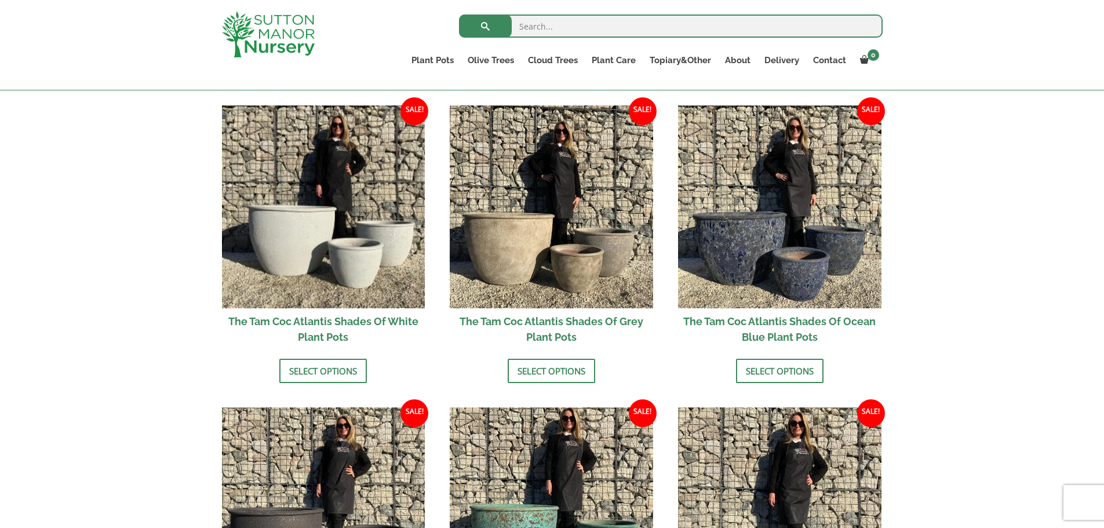
scroll to position [695, 0]
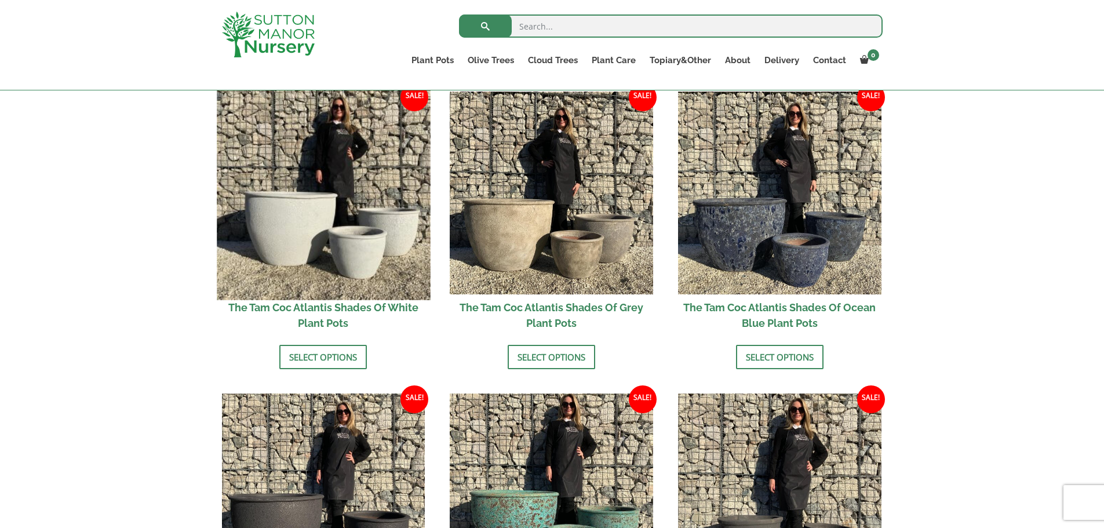
click at [319, 237] on img at bounding box center [323, 192] width 213 height 213
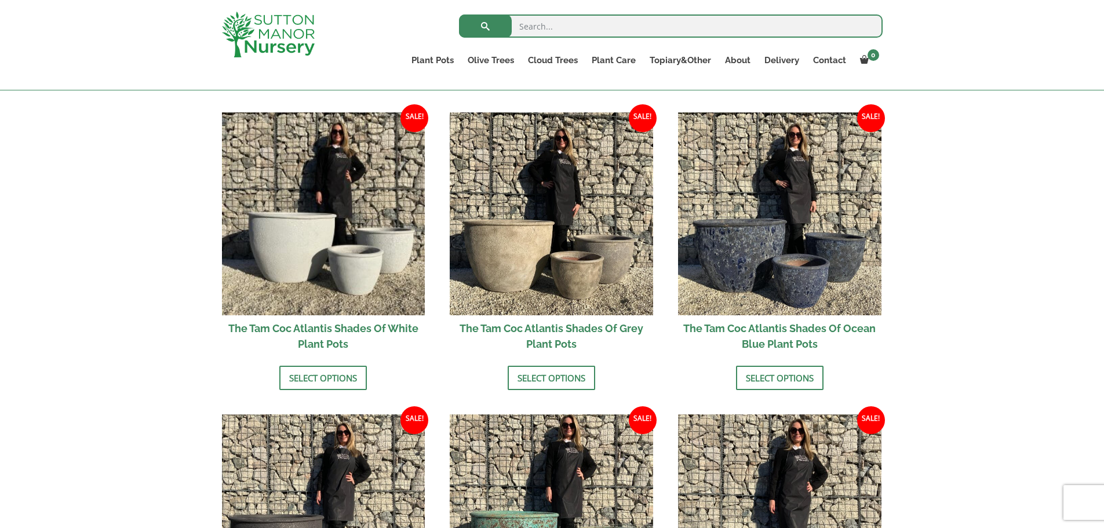
scroll to position [695, 0]
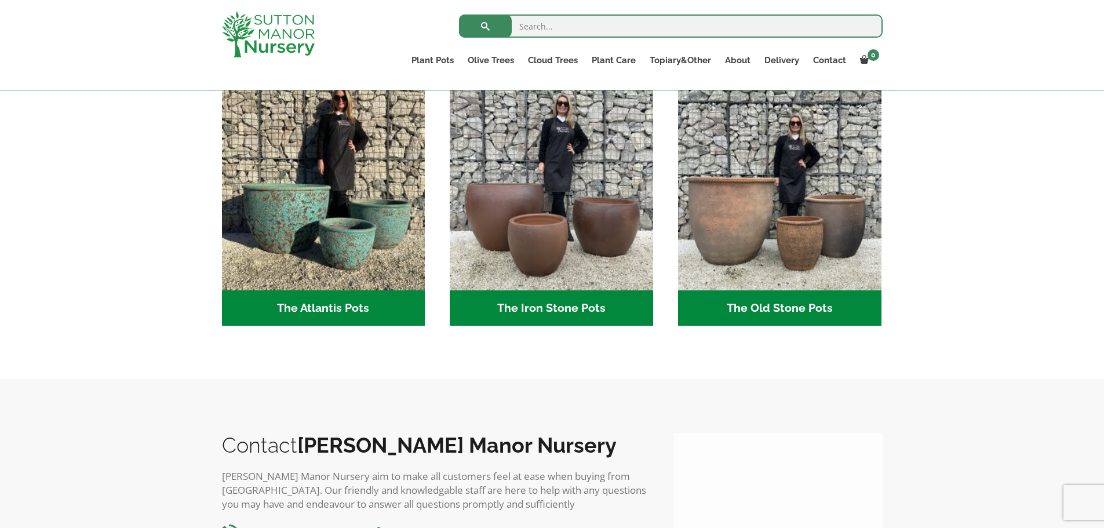
scroll to position [637, 0]
